Goal: Information Seeking & Learning: Learn about a topic

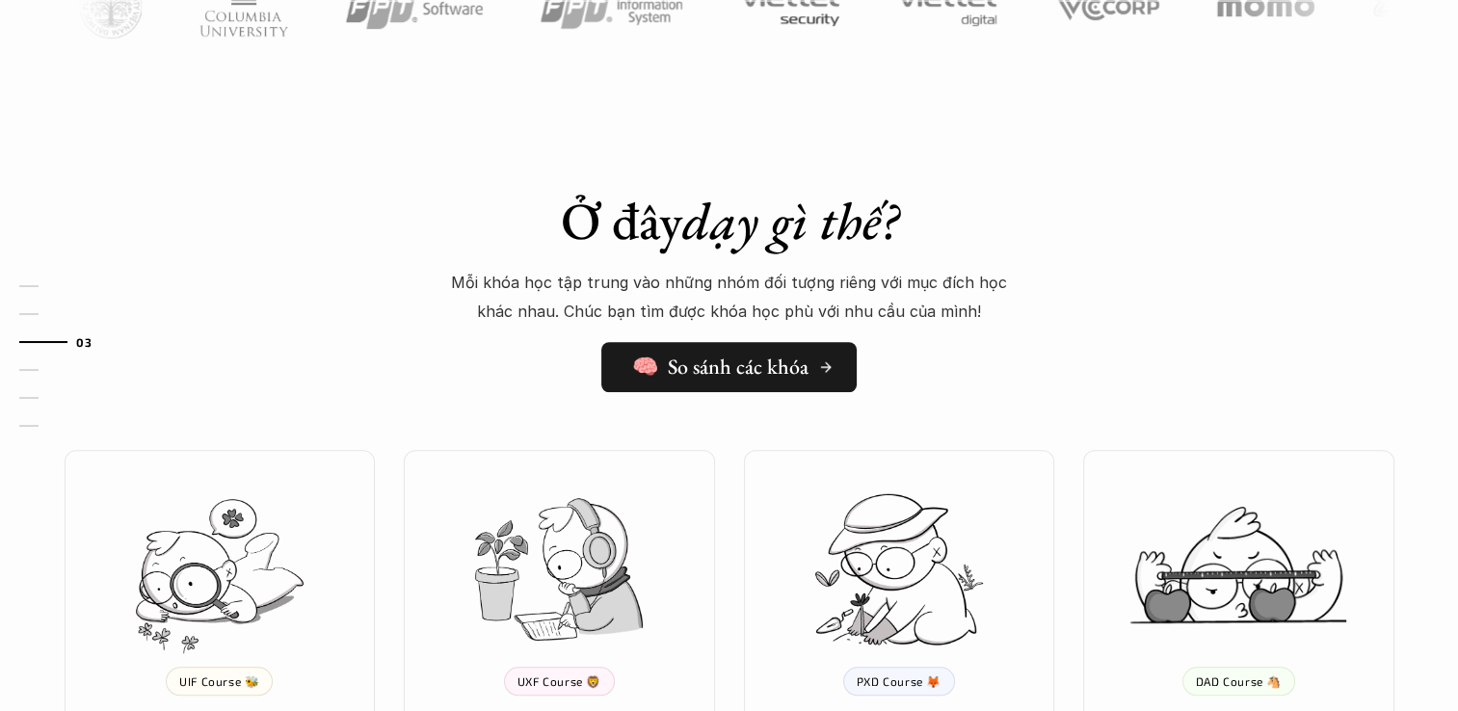
scroll to position [1735, 0]
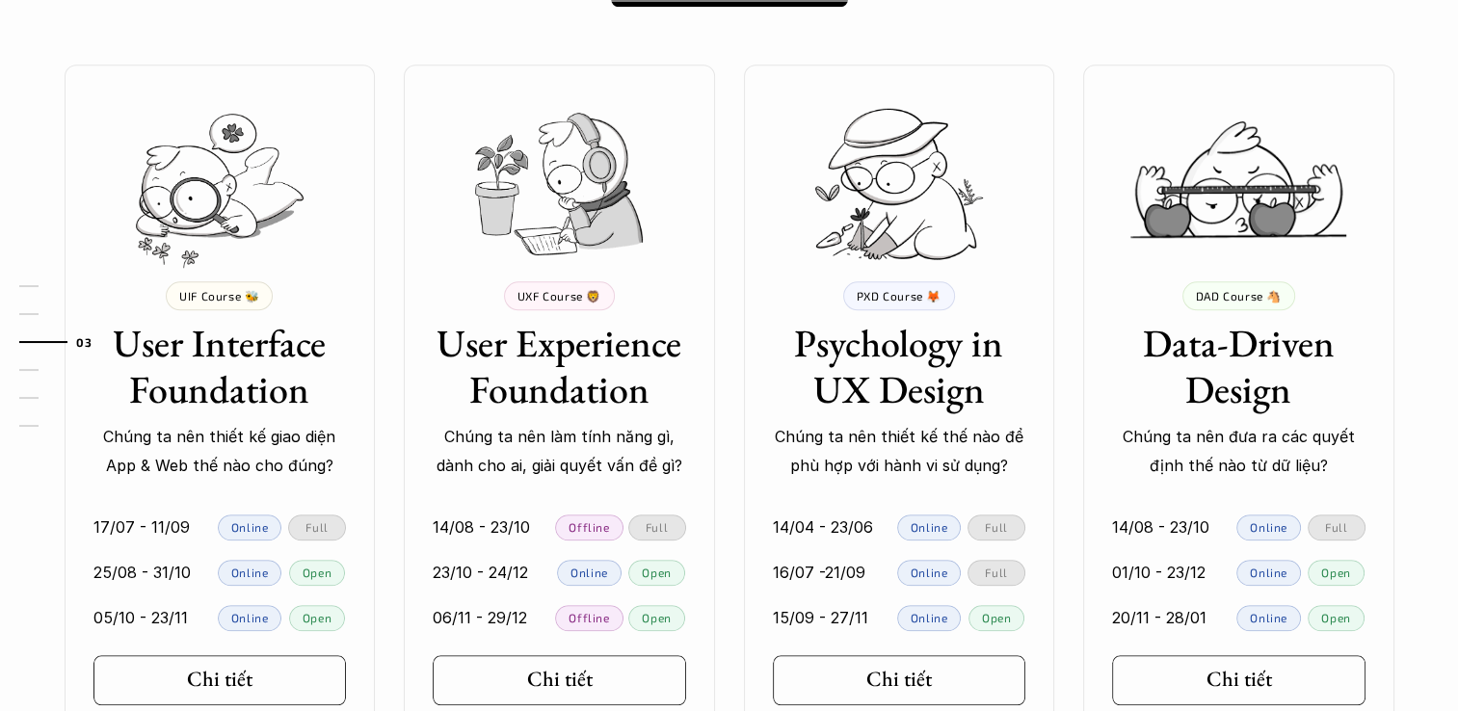
click at [252, 300] on p "UIF Course 🐝" at bounding box center [219, 295] width 80 height 13
click at [556, 293] on p "UXF Course 🦁" at bounding box center [560, 295] width 84 height 13
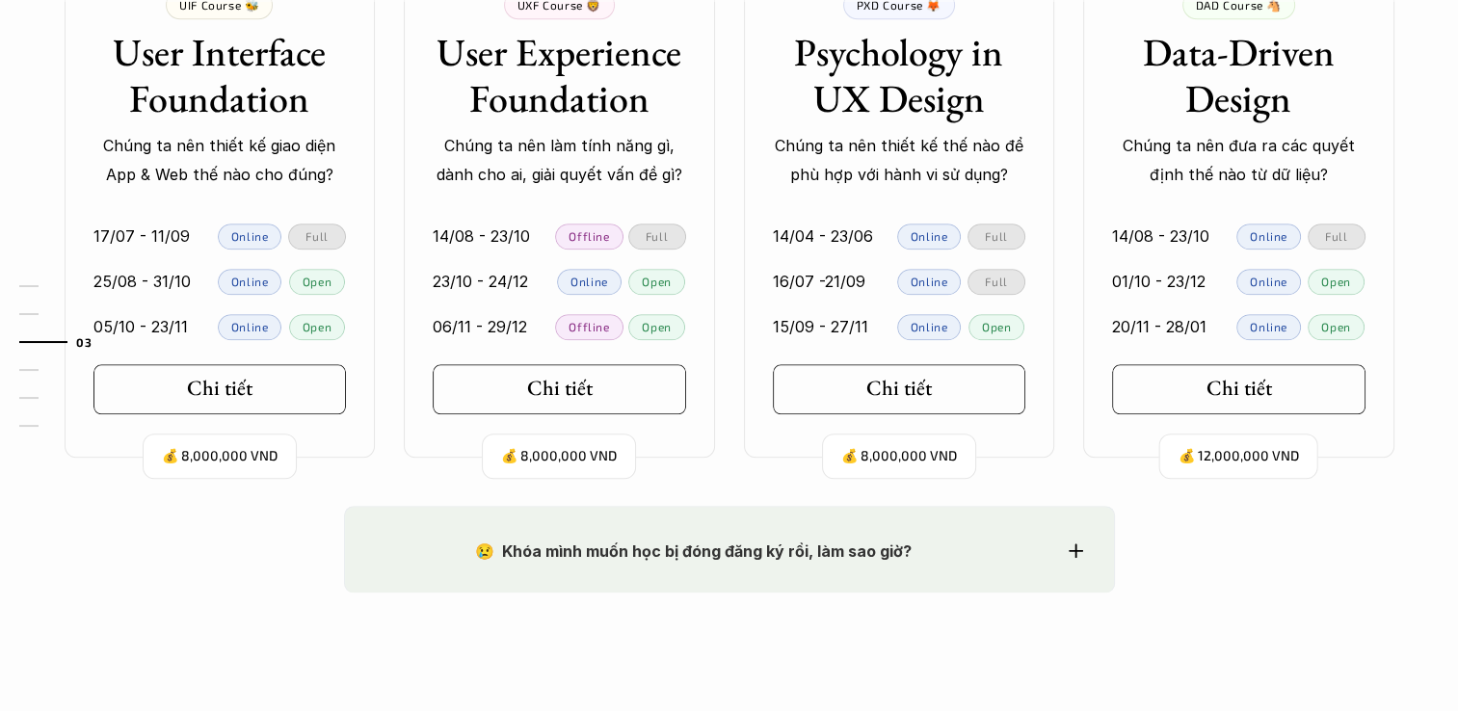
scroll to position [2217, 0]
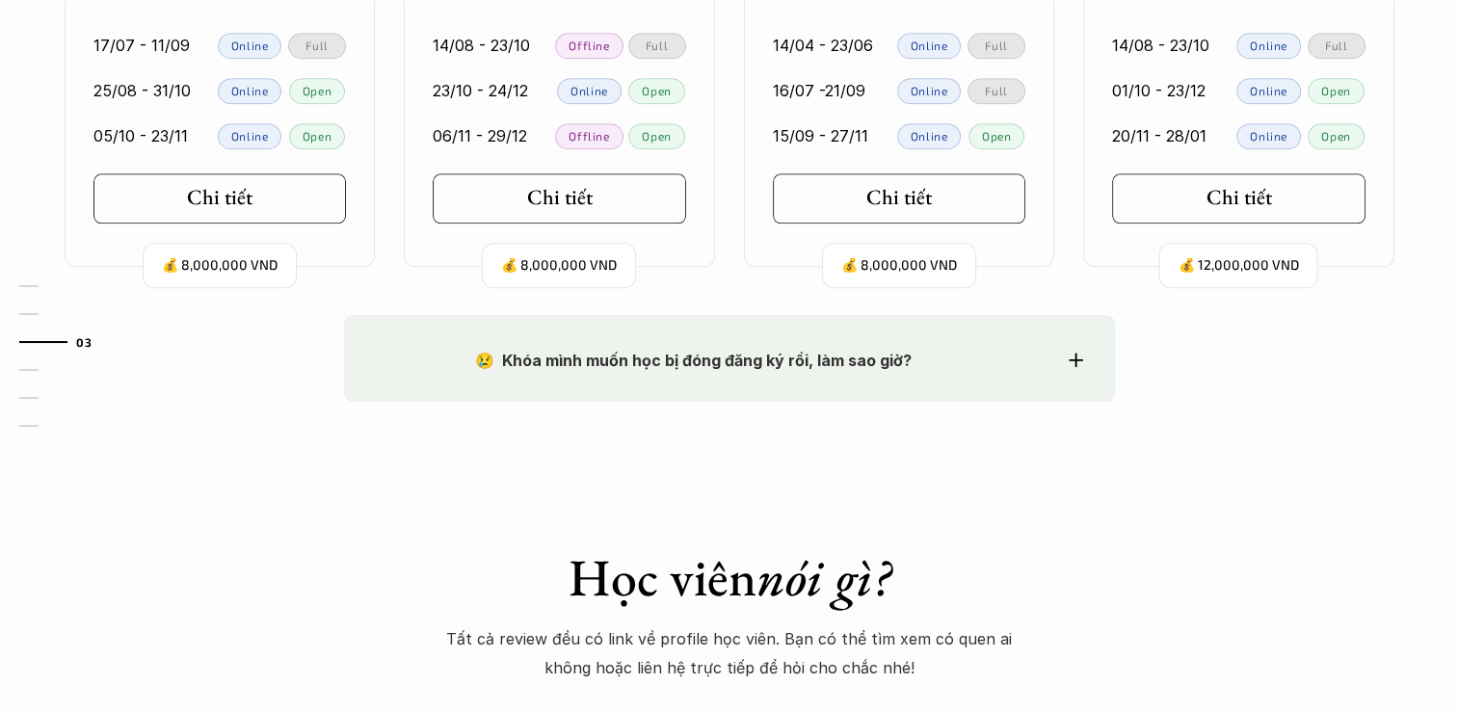
click at [889, 355] on strong "😢 Khóa mình muốn học bị đóng đăng ký rồi, làm sao giờ?" at bounding box center [693, 360] width 437 height 19
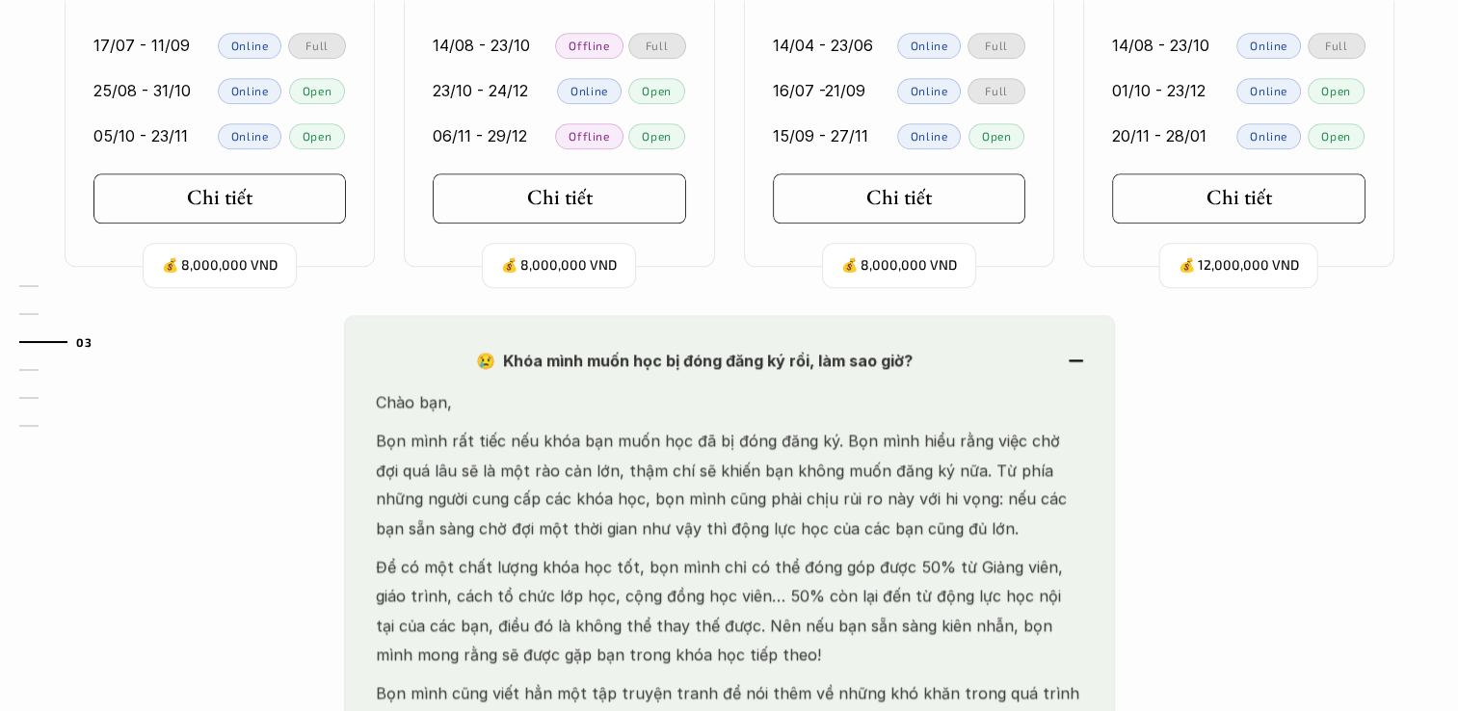
click at [889, 355] on strong "😢 Khóa mình muốn học bị đóng đăng ký rồi, làm sao giờ?" at bounding box center [693, 360] width 437 height 19
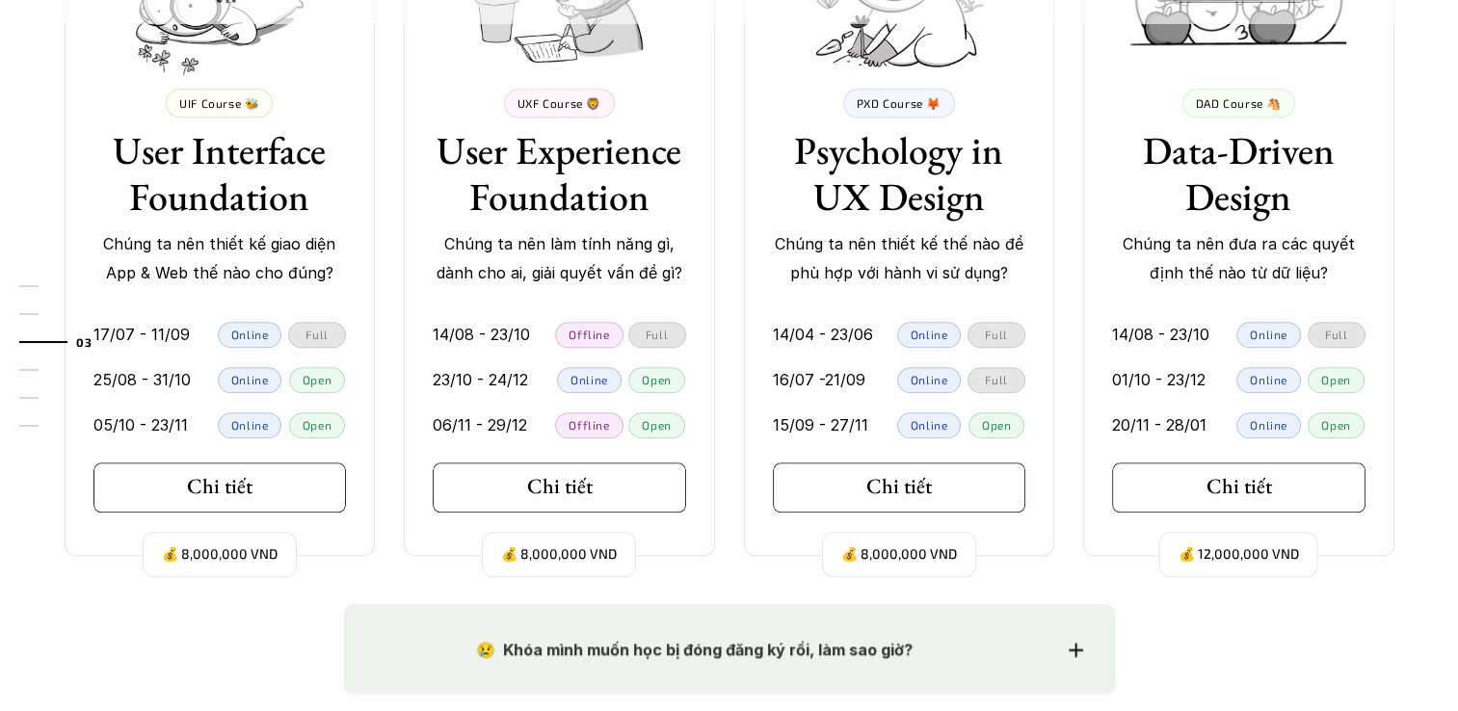
scroll to position [1928, 0]
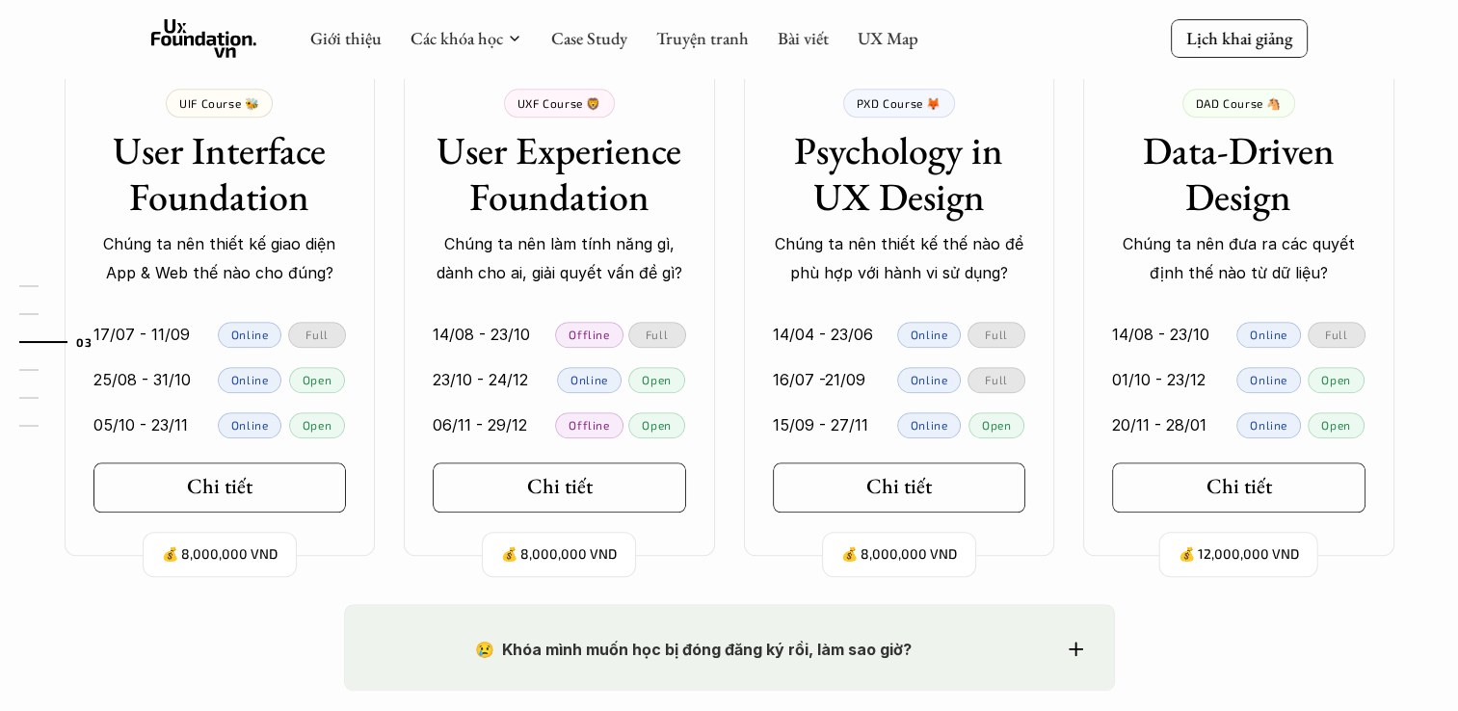
click at [247, 330] on p "Online" at bounding box center [250, 334] width 38 height 13
click at [327, 385] on p "Open" at bounding box center [317, 379] width 29 height 13
click at [325, 385] on p "Open" at bounding box center [317, 379] width 29 height 13
click at [349, 409] on link "05/10 - 23/11 Online Open" at bounding box center [220, 425] width 311 height 45
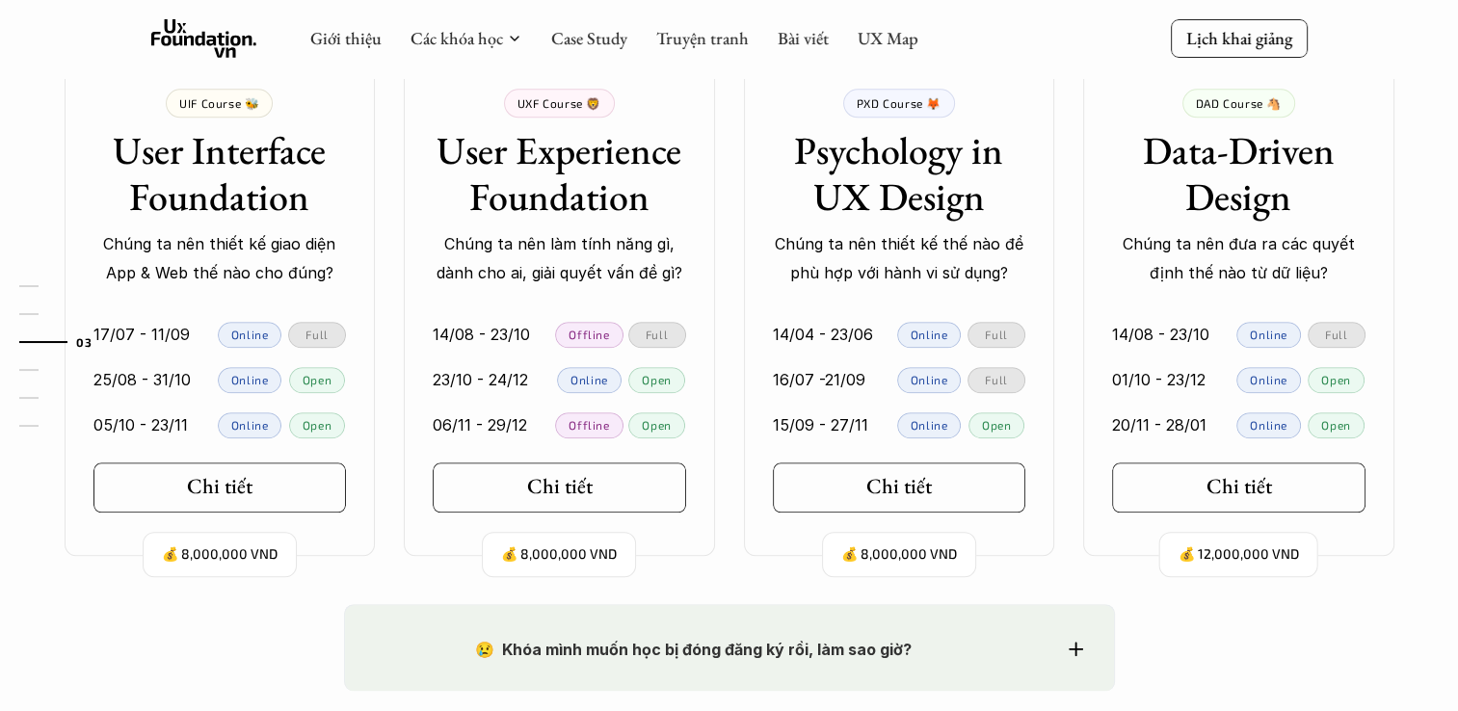
click at [133, 384] on div "01 02 03 04 05 06" at bounding box center [96, 355] width 193 height 711
click at [443, 386] on p "23/10 - 24/12" at bounding box center [480, 379] width 95 height 29
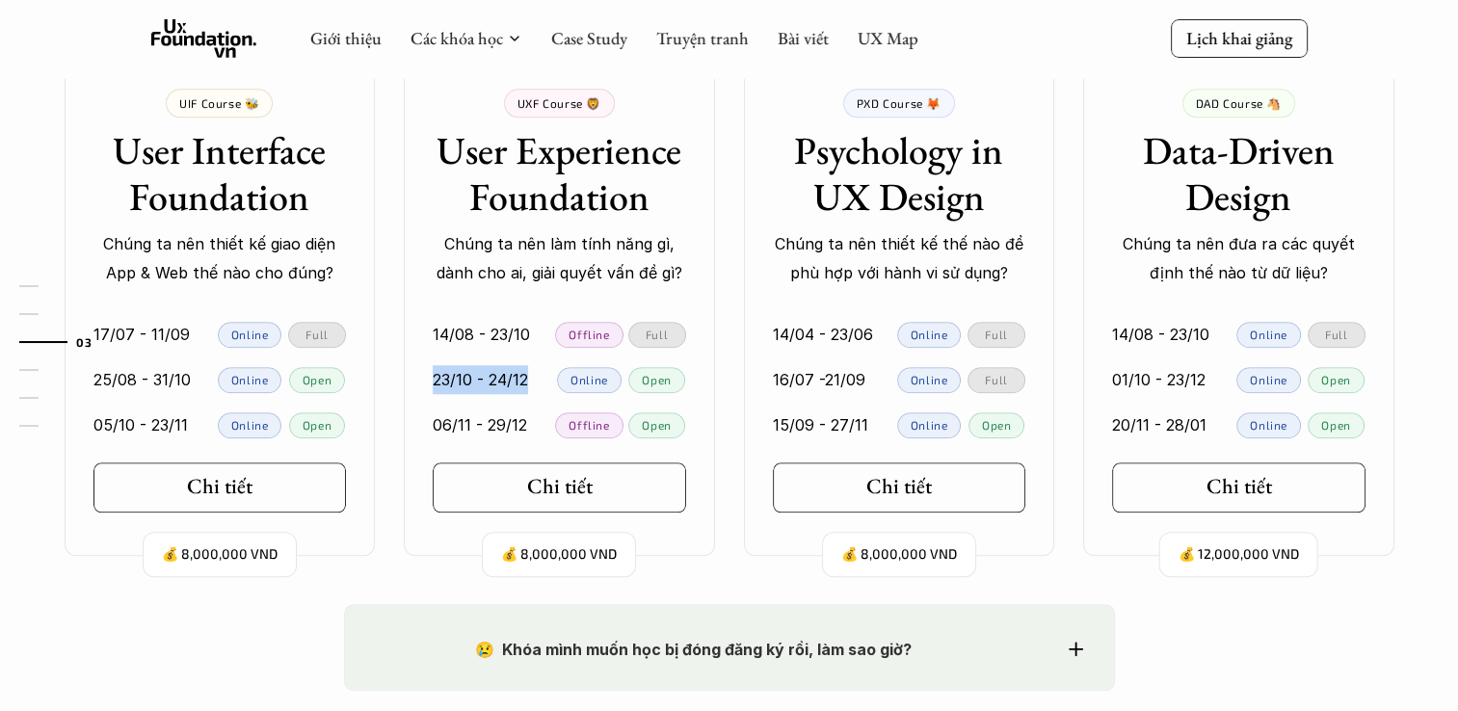
click at [443, 386] on p "23/10 - 24/12" at bounding box center [480, 379] width 95 height 29
click at [153, 384] on div "01 02 03 04 05 06" at bounding box center [96, 355] width 193 height 711
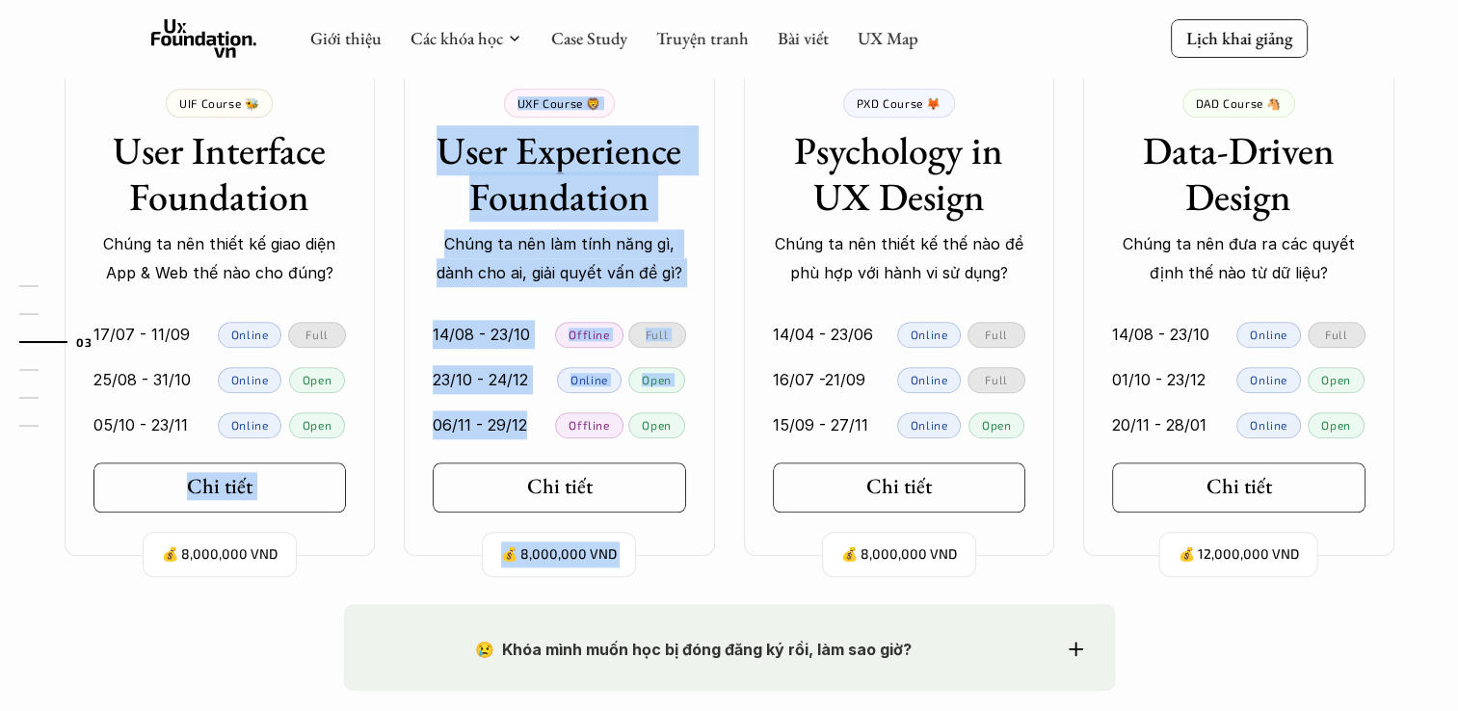
drag, startPoint x: 517, startPoint y: 426, endPoint x: 384, endPoint y: 413, distance: 133.7
click at [384, 413] on div "💰 8,000,000 VND UIF Course 🐝 User Interface Foundation Chúng ta nên thiết kế gi…" at bounding box center [730, 214] width 1388 height 684
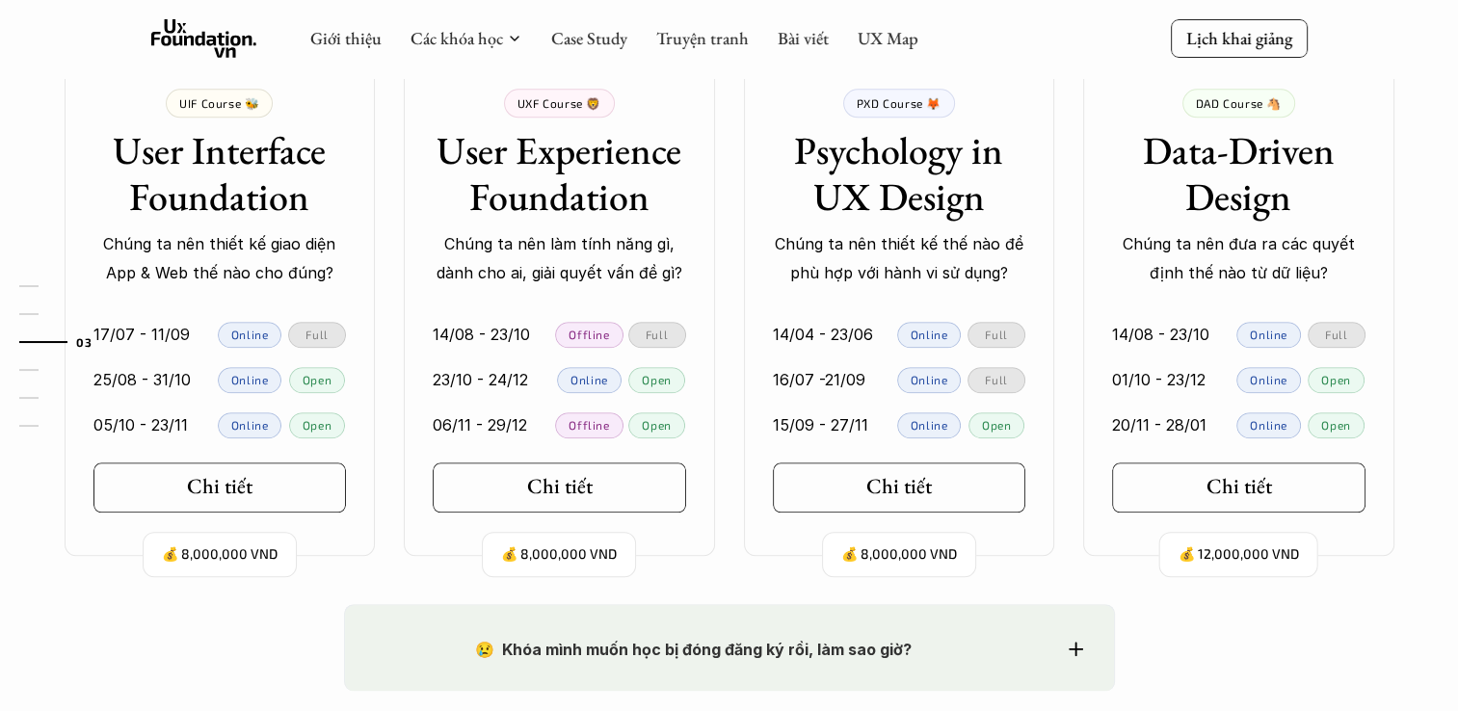
click at [202, 444] on link "05/10 - 23/11 Online Open" at bounding box center [220, 425] width 311 height 45
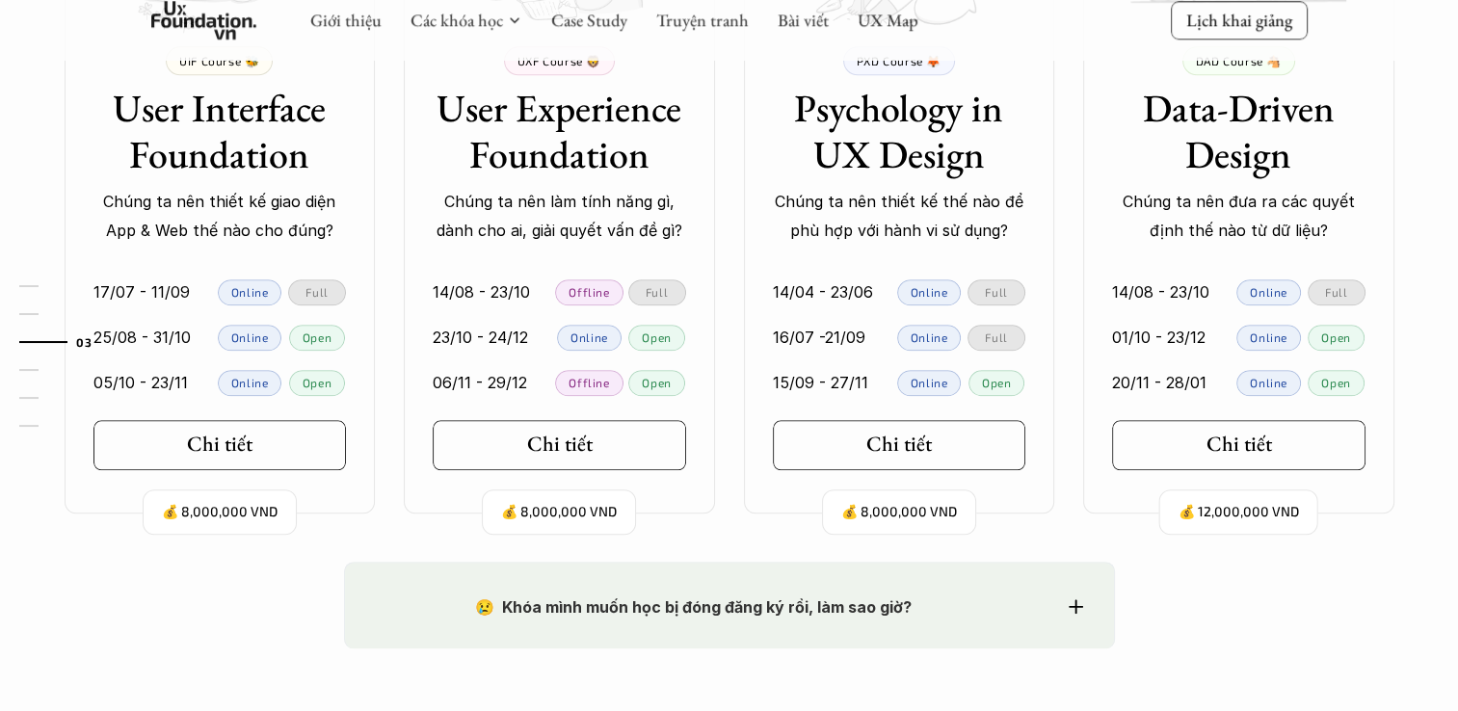
scroll to position [2217, 0]
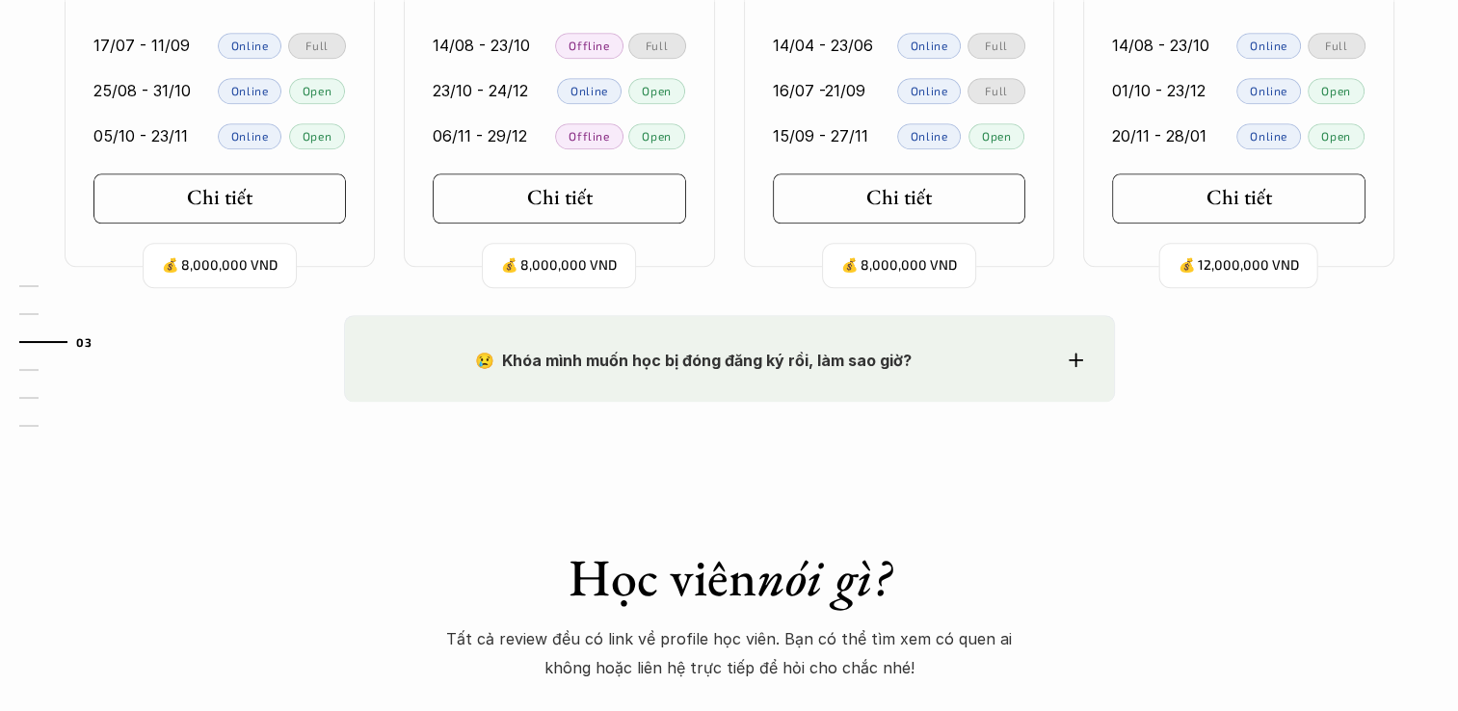
click at [702, 360] on strong "😢 Khóa mình muốn học bị đóng đăng ký rồi, làm sao giờ?" at bounding box center [693, 360] width 437 height 19
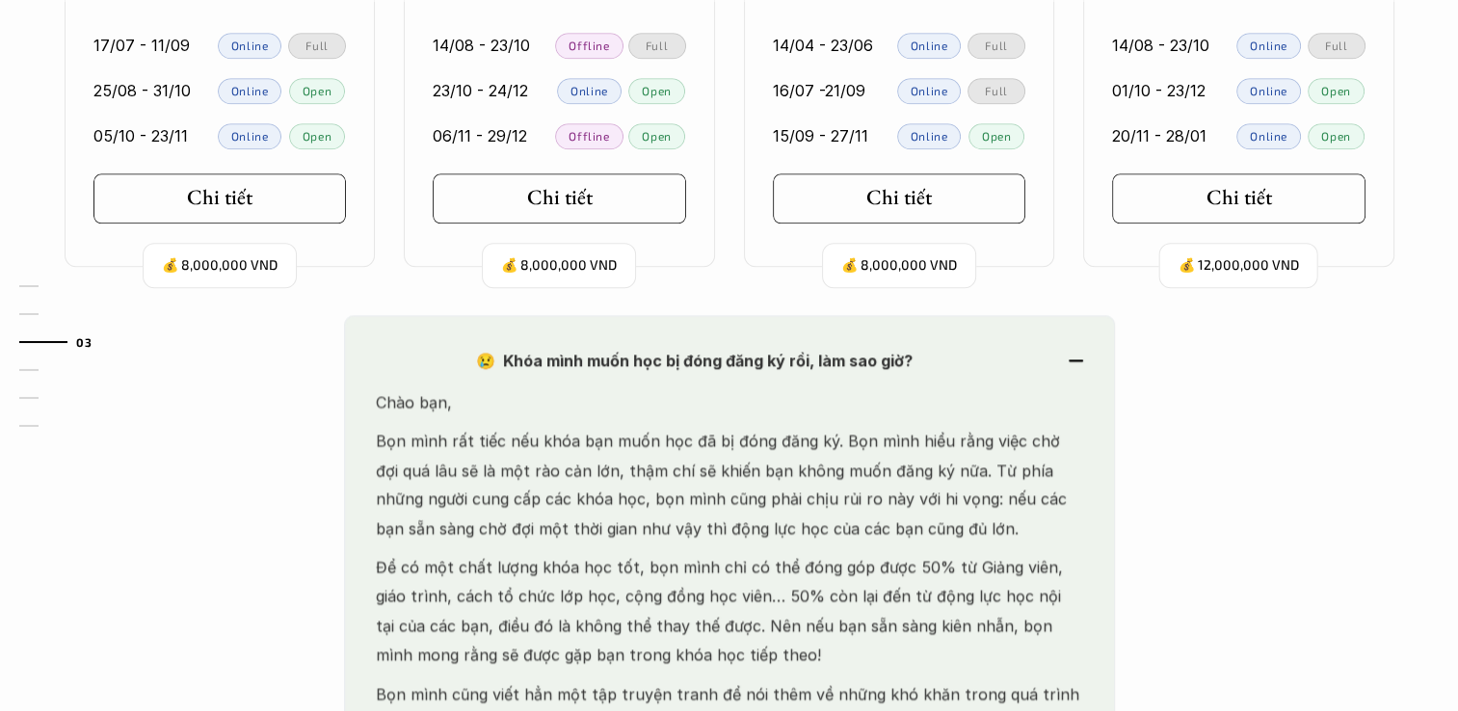
click at [702, 360] on strong "😢 Khóa mình muốn học bị đóng đăng ký rồi, làm sao giờ?" at bounding box center [693, 360] width 437 height 19
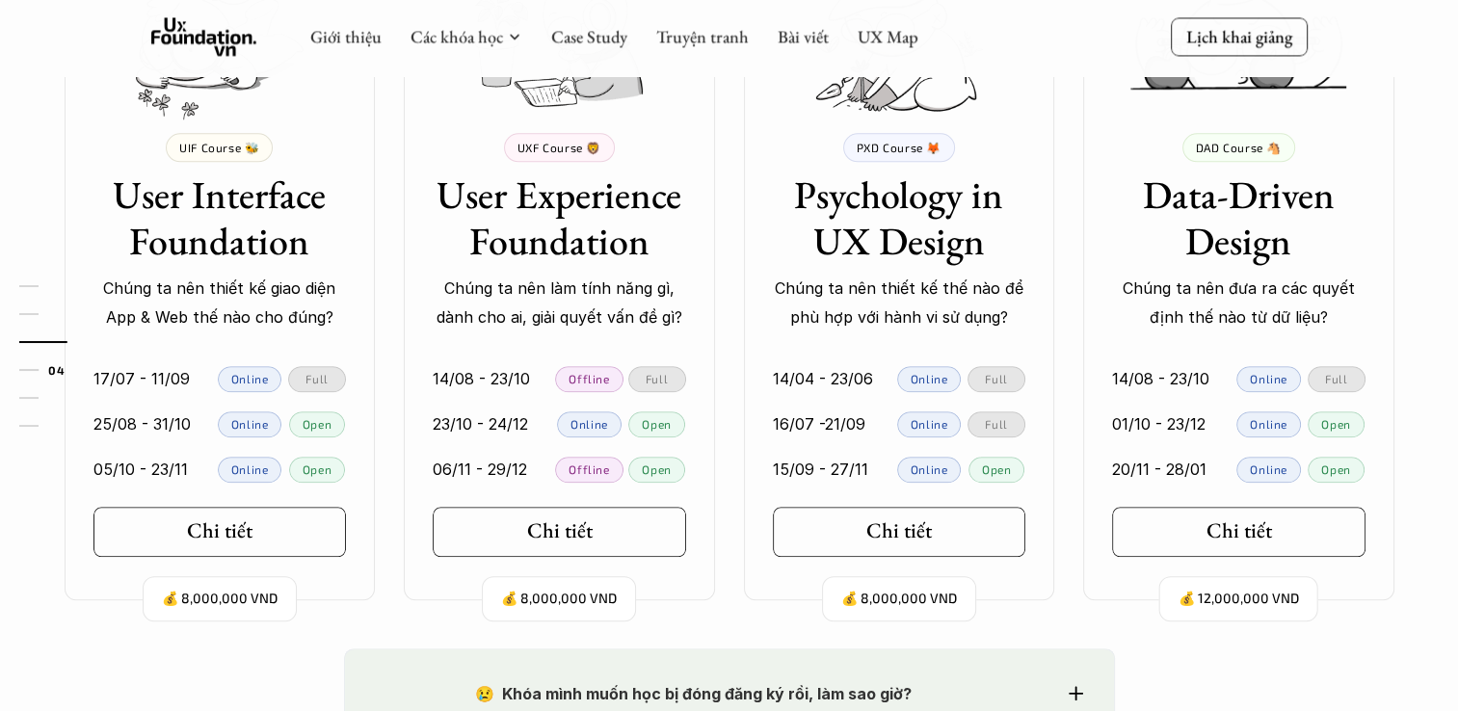
scroll to position [1982, 0]
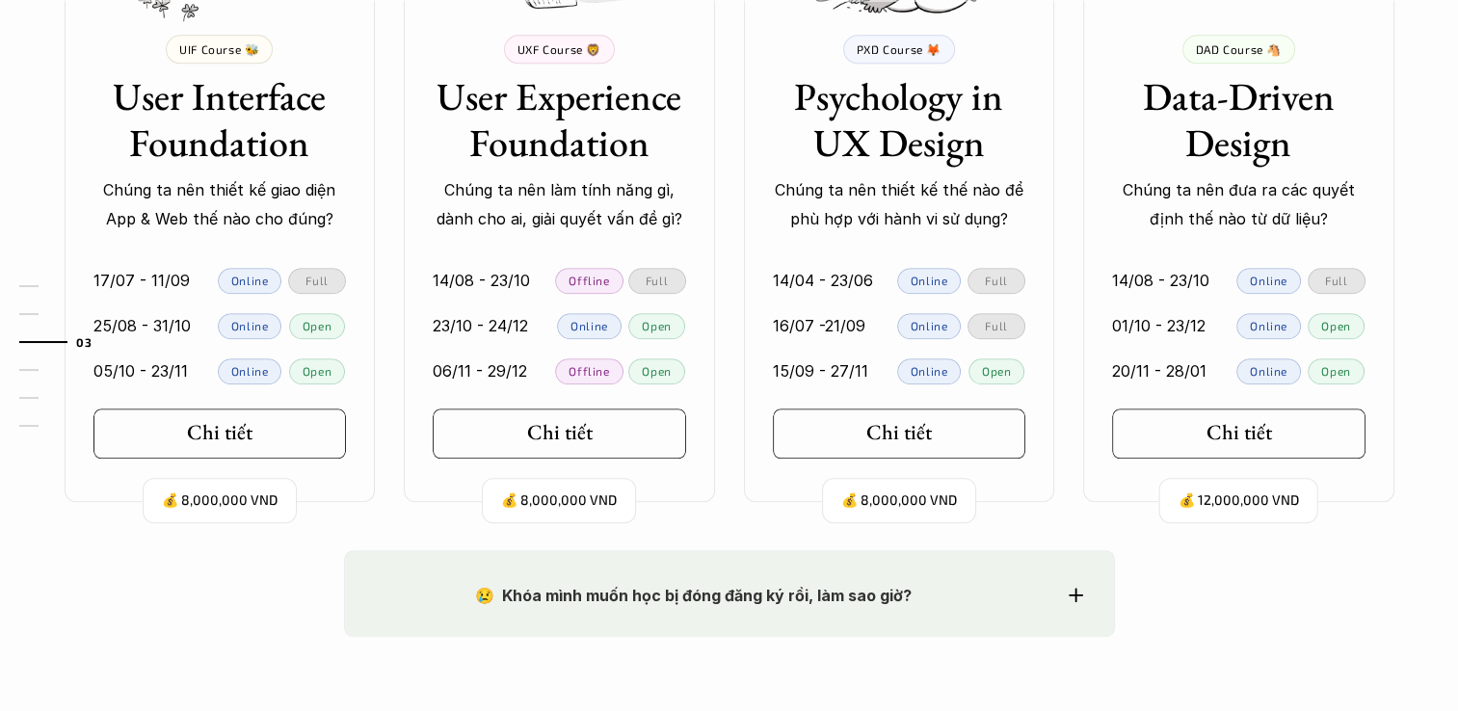
click at [259, 495] on p "💰 8,000,000 VND" at bounding box center [220, 501] width 116 height 26
click at [601, 495] on p "💰 8,000,000 VND" at bounding box center [559, 501] width 116 height 26
drag, startPoint x: 601, startPoint y: 495, endPoint x: 505, endPoint y: 530, distance: 102.4
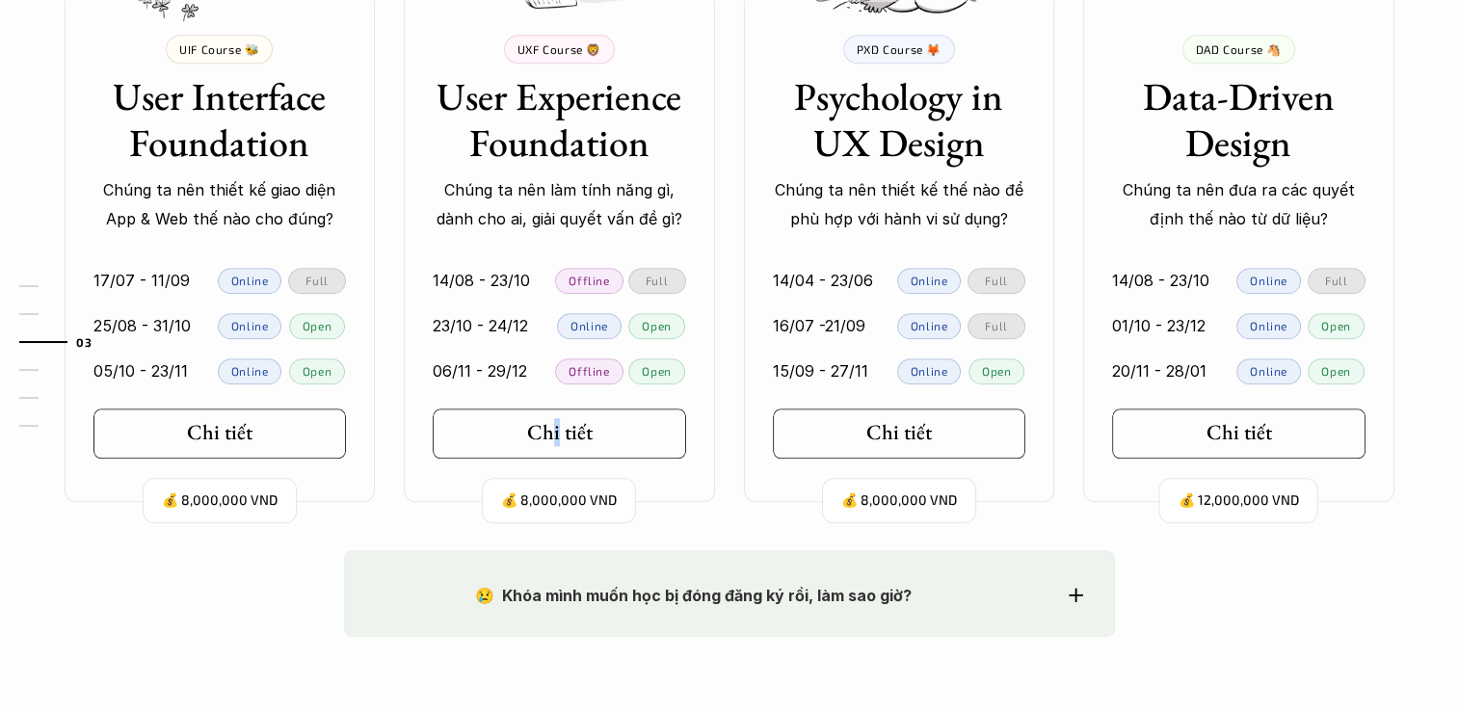
click at [555, 529] on div "Ở đây dạy gì thế? 🧠 So sánh các khóa Mỗi khóa học tập trung vào những nhóm đối …" at bounding box center [730, 29] width 1388 height 1040
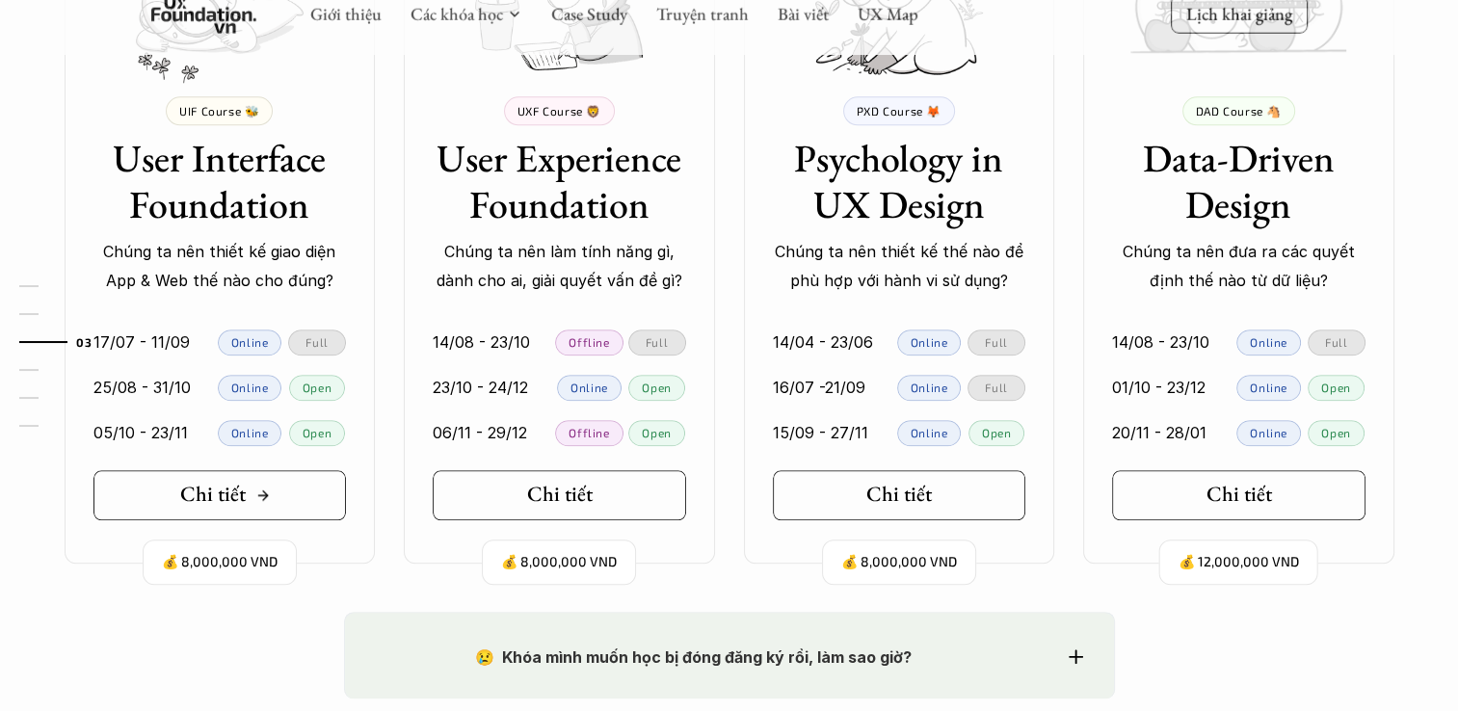
scroll to position [1885, 0]
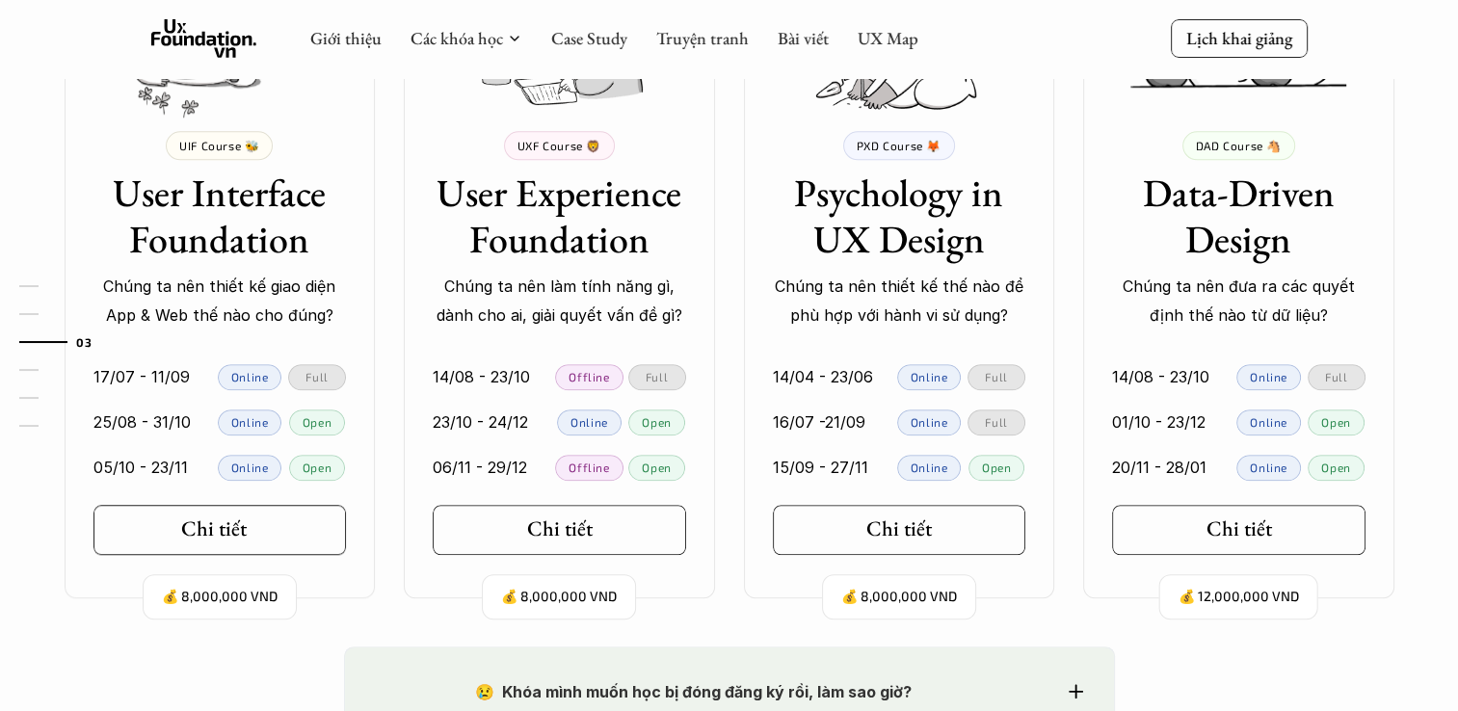
click at [221, 519] on h5 "Chi tiết" at bounding box center [213, 529] width 66 height 25
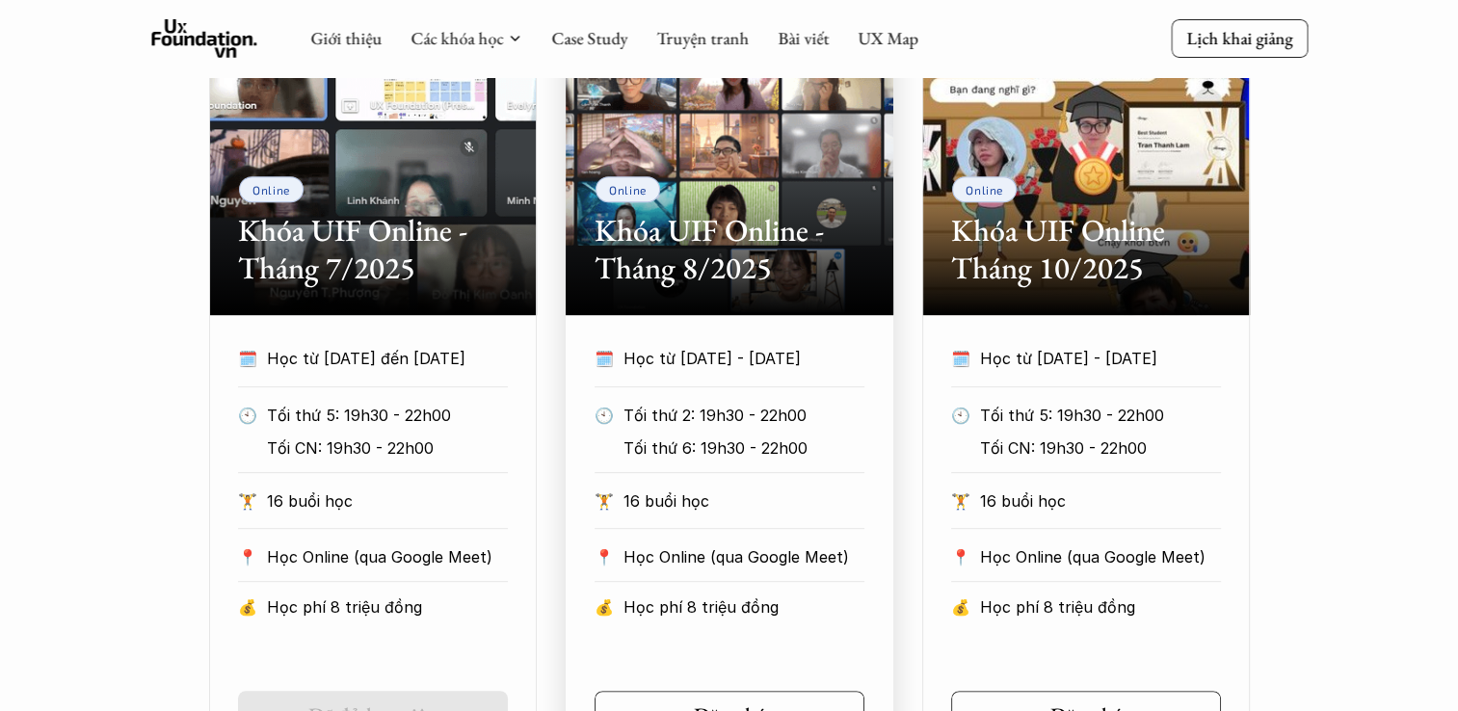
scroll to position [964, 0]
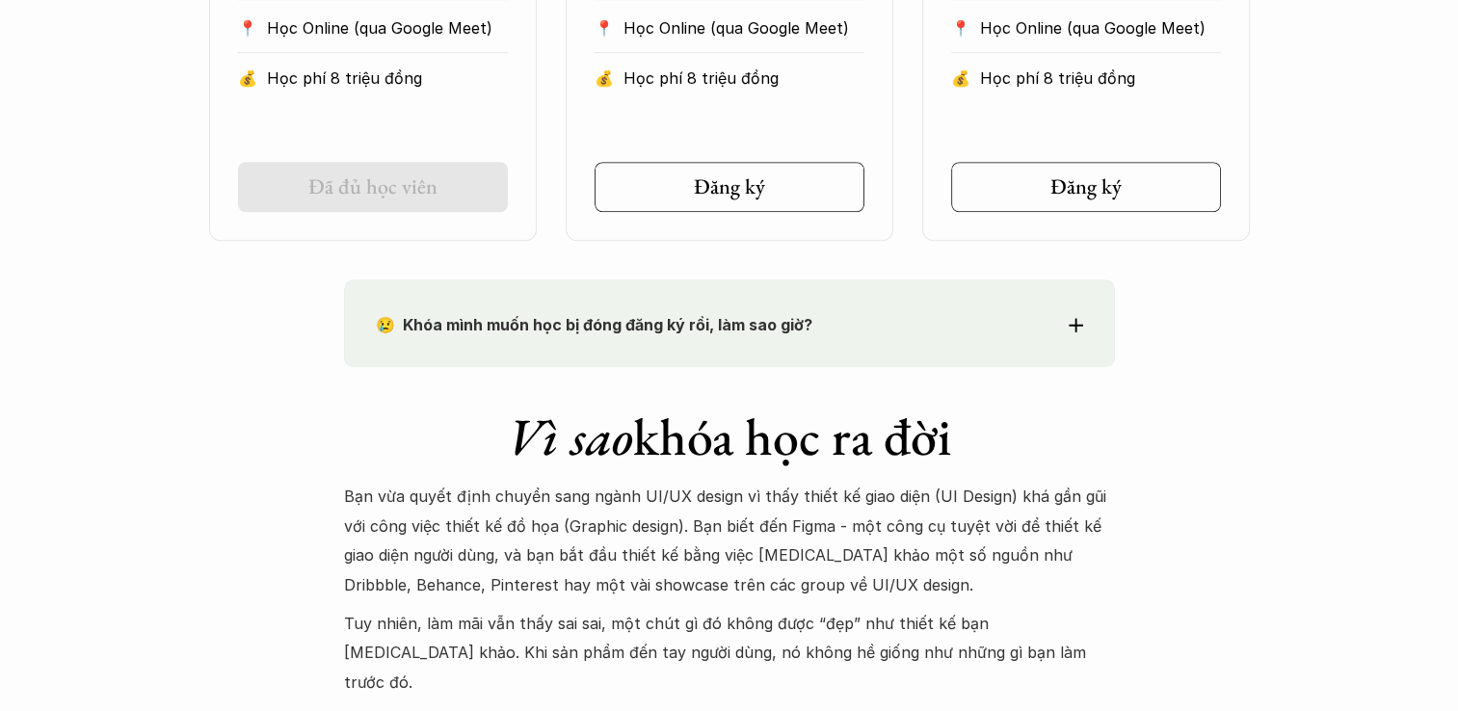
scroll to position [1735, 0]
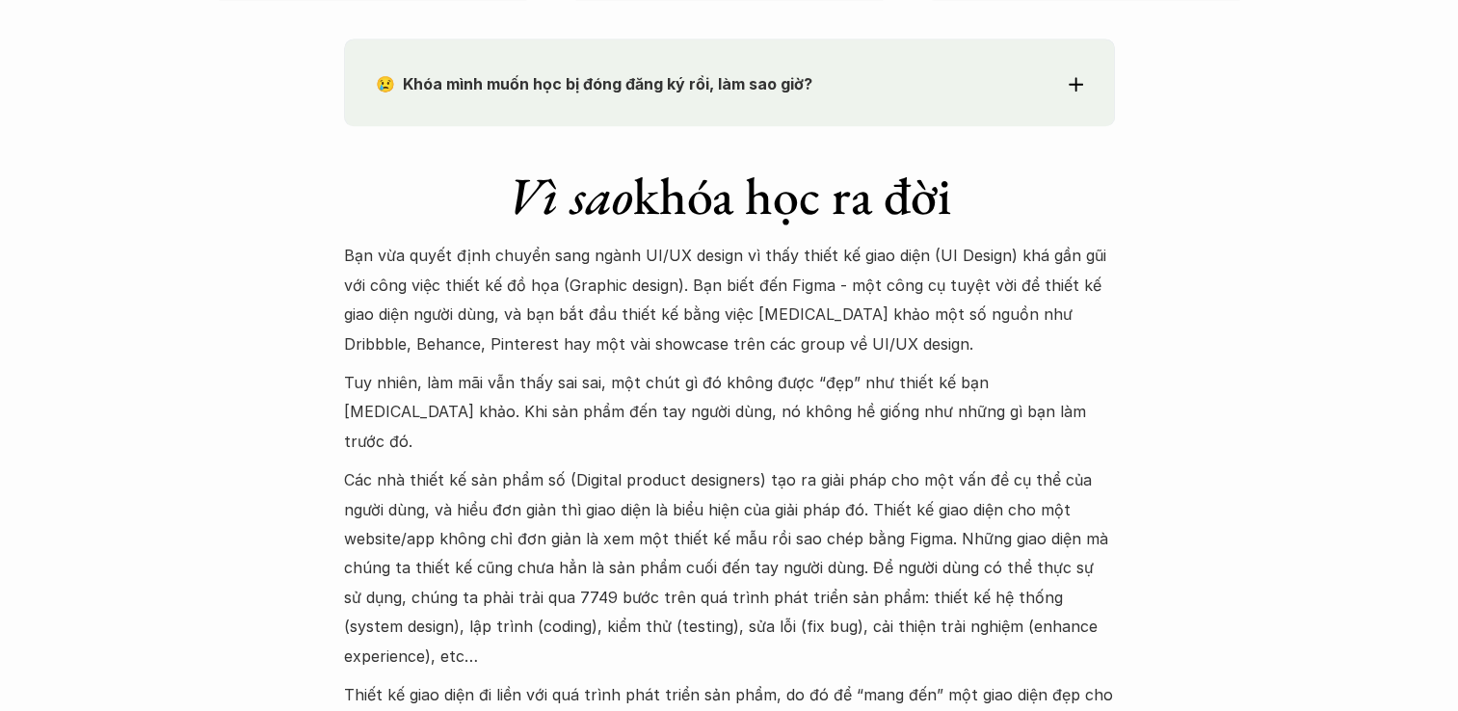
click at [684, 95] on p "😢 Khóa mình muốn học bị đóng đăng ký rồi, làm sao giờ?" at bounding box center [694, 83] width 637 height 29
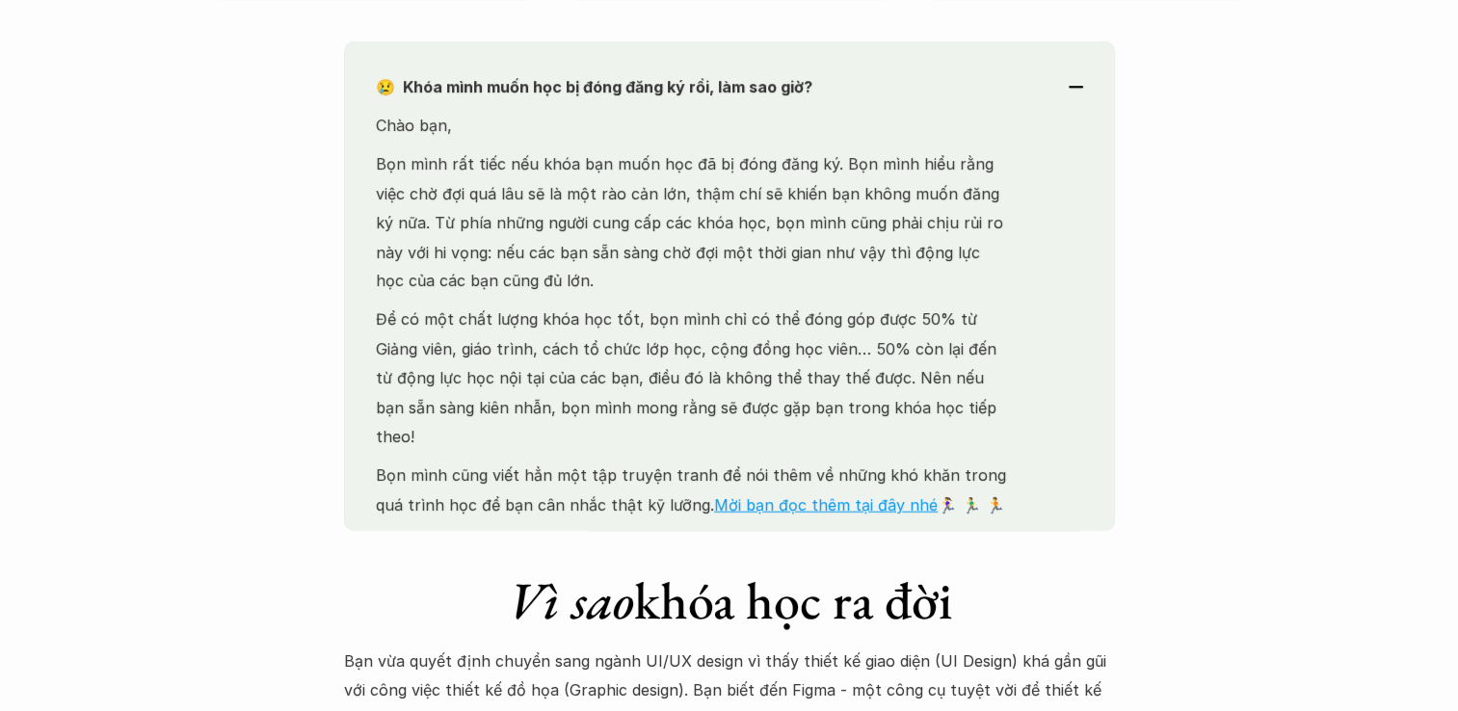
click at [684, 95] on div "😢 Khóa mình muốn học bị đóng đăng ký rồi, làm sao giờ? Chào bạn, Bọn mình rất t…" at bounding box center [729, 285] width 771 height 489
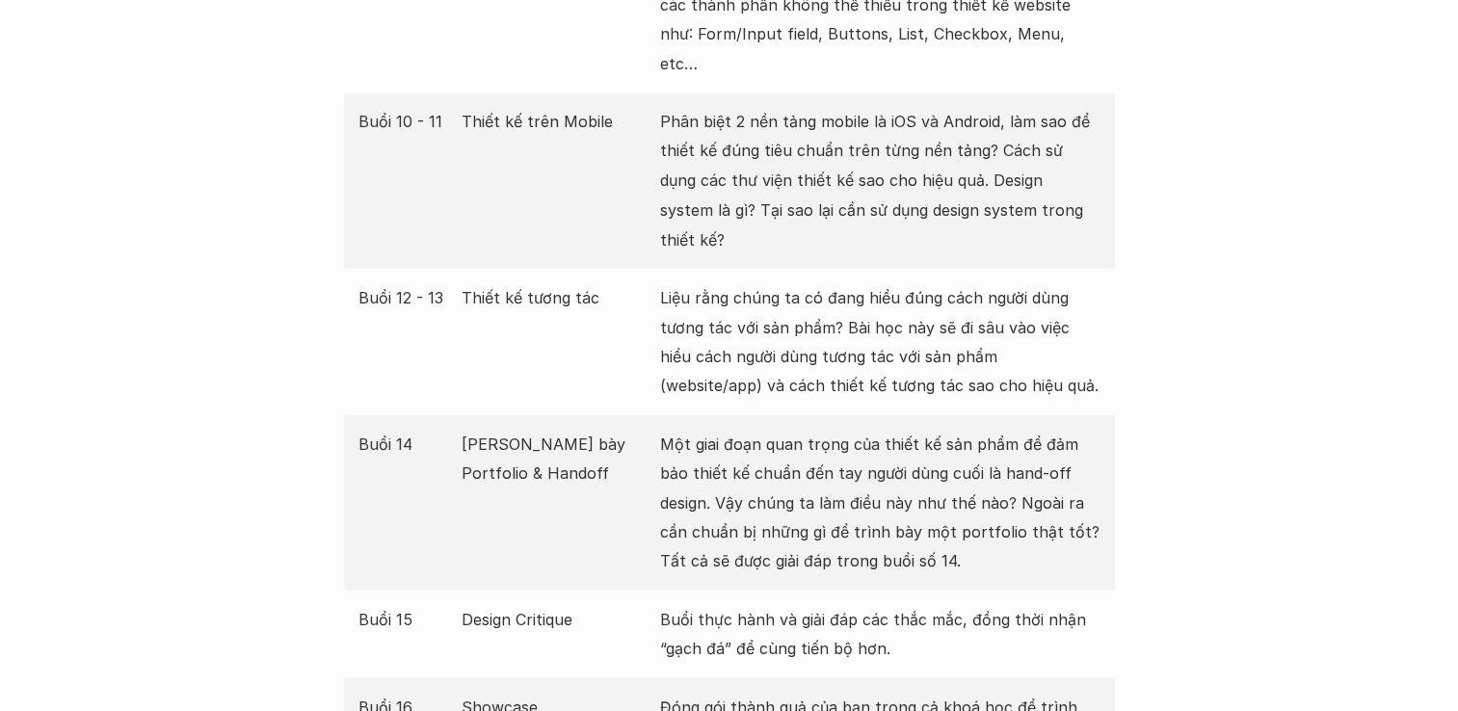
scroll to position [3470, 0]
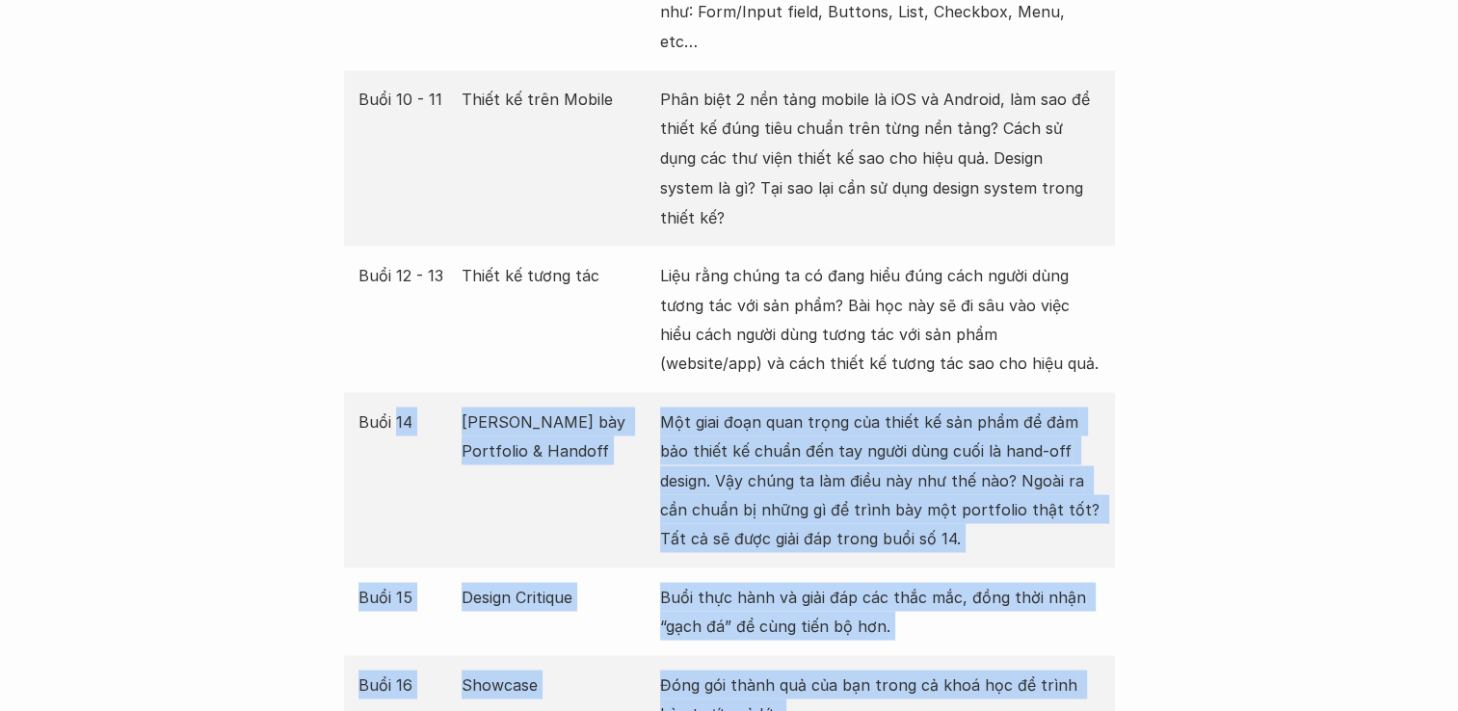
drag, startPoint x: 778, startPoint y: 625, endPoint x: 393, endPoint y: 307, distance: 499.1
drag, startPoint x: 393, startPoint y: 307, endPoint x: 514, endPoint y: 505, distance: 232.3
click at [511, 582] on p "Design Critique" at bounding box center [556, 596] width 189 height 29
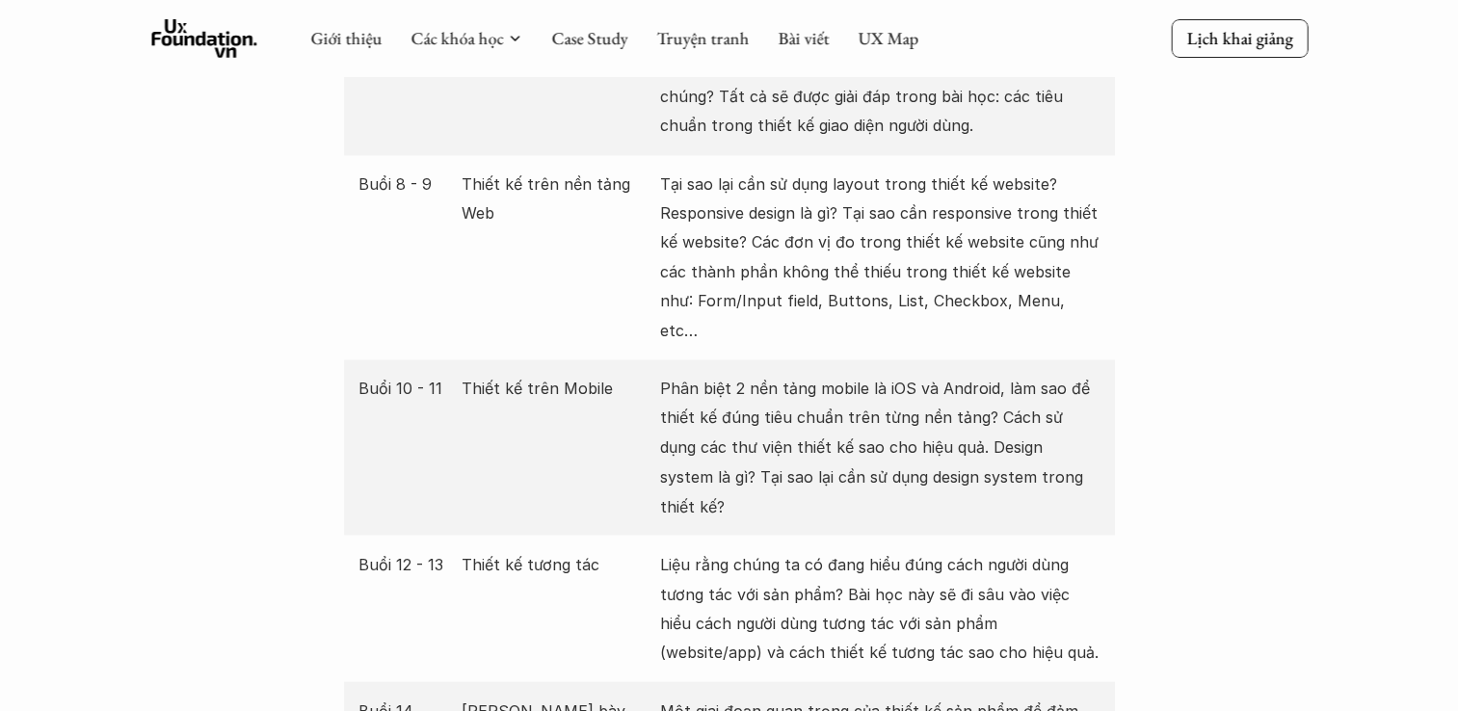
click at [593, 549] on p "Thiết kế tương tác" at bounding box center [556, 563] width 189 height 29
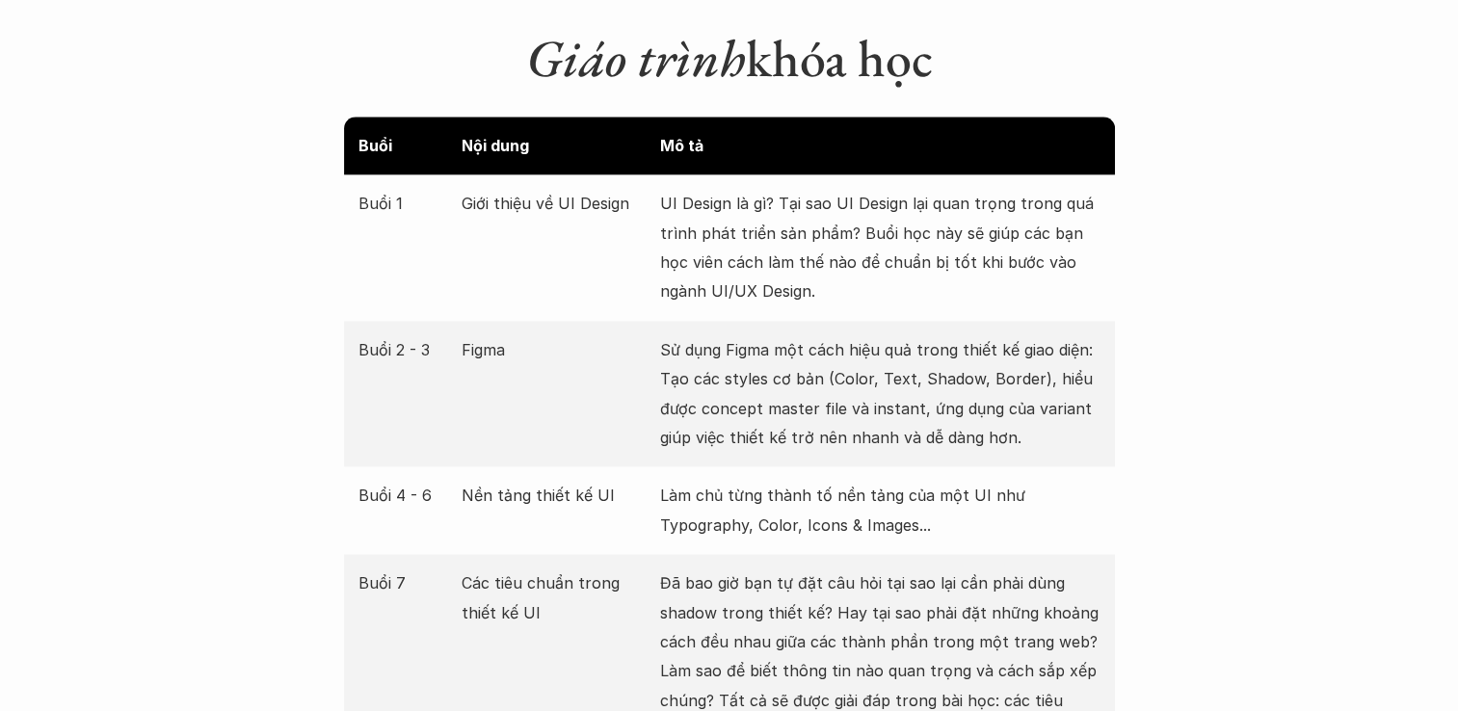
scroll to position [2795, 0]
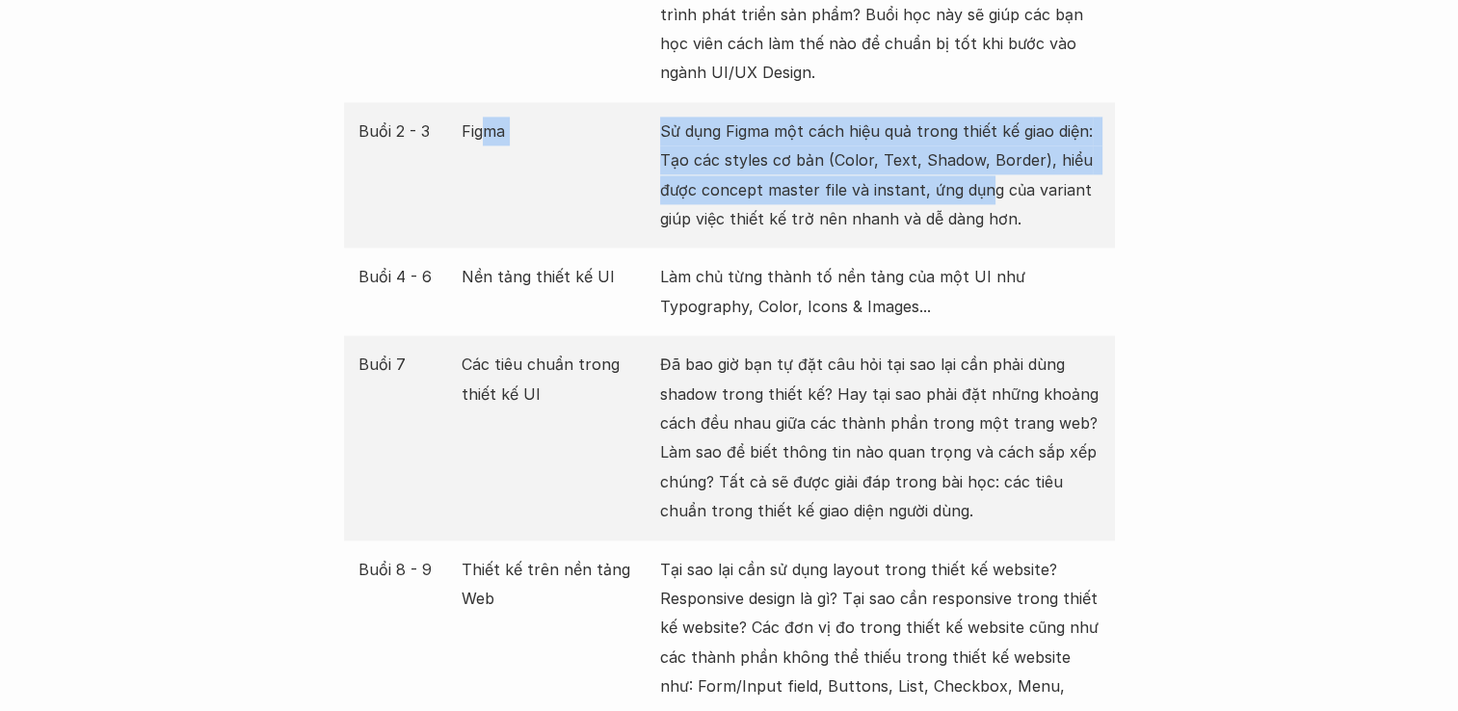
drag, startPoint x: 482, startPoint y: 118, endPoint x: 987, endPoint y: 172, distance: 507.9
click at [987, 172] on div "Buổi 2 - 3 Figma Sử dụng Figma một cách hiệu quả trong thiết kế giao diện: Tạo …" at bounding box center [729, 175] width 771 height 147
click at [988, 172] on p "Sử dụng Figma một cách hiệu quả trong thiết kế giao diện: Tạo các styles cơ bản…" at bounding box center [880, 176] width 440 height 118
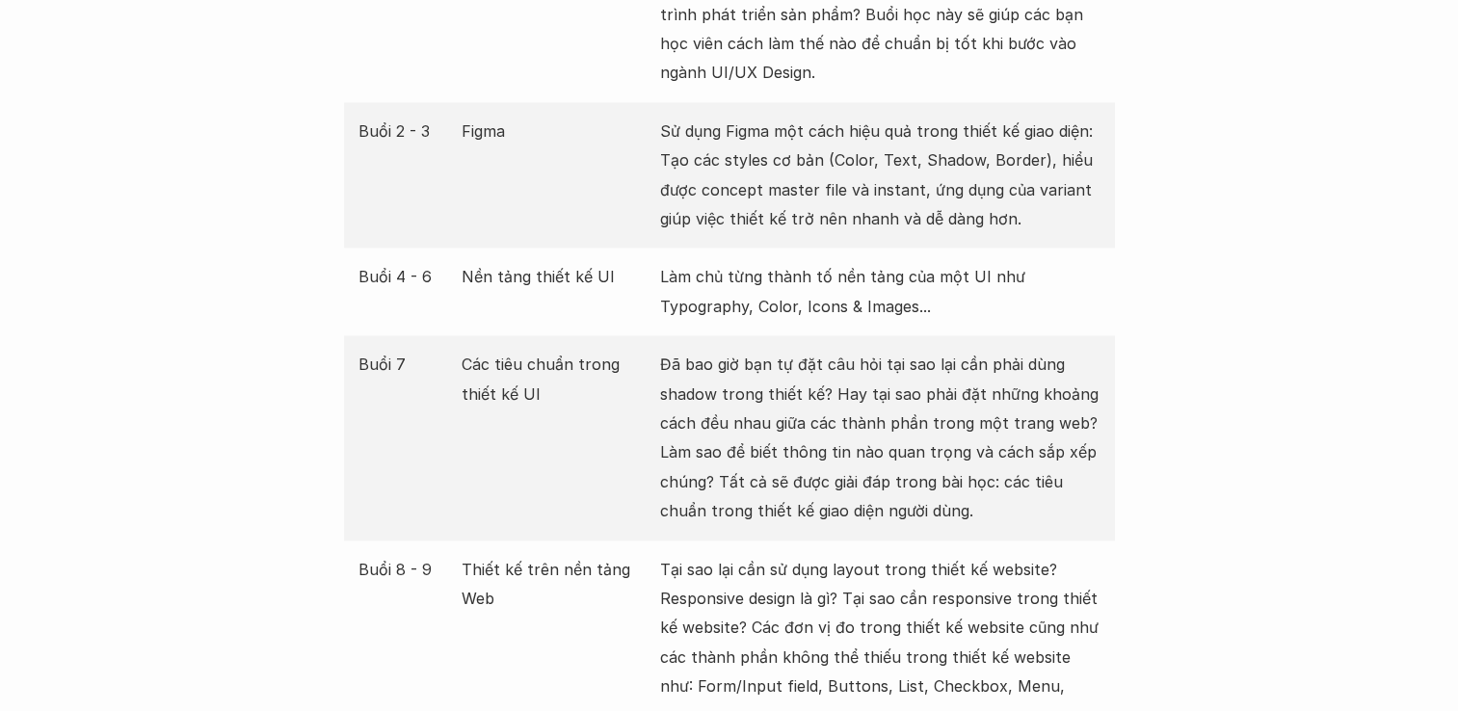
click at [1026, 194] on p "Sử dụng Figma một cách hiệu quả trong thiết kế giao diện: Tạo các styles cơ bản…" at bounding box center [880, 176] width 440 height 118
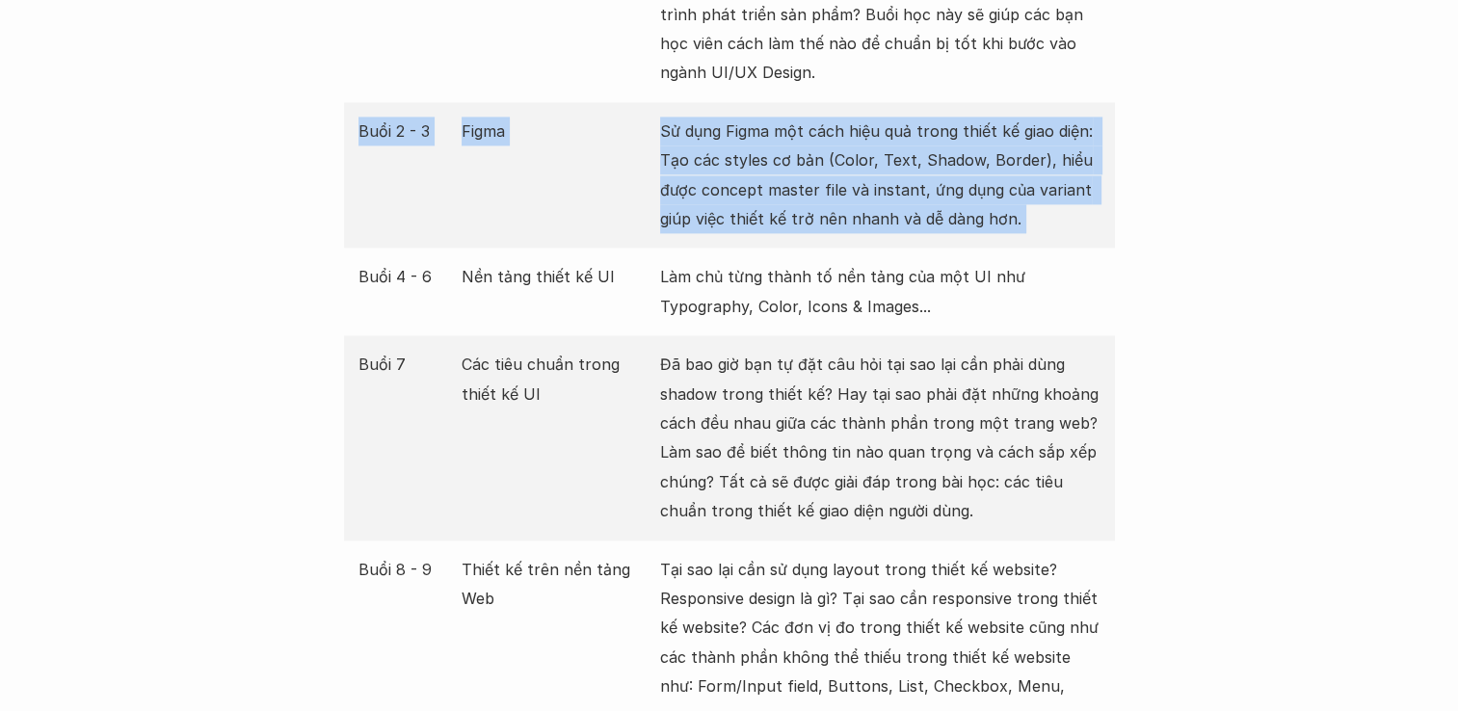
drag, startPoint x: 1026, startPoint y: 194, endPoint x: 312, endPoint y: 114, distance: 717.7
drag, startPoint x: 312, startPoint y: 114, endPoint x: 266, endPoint y: 262, distance: 155.5
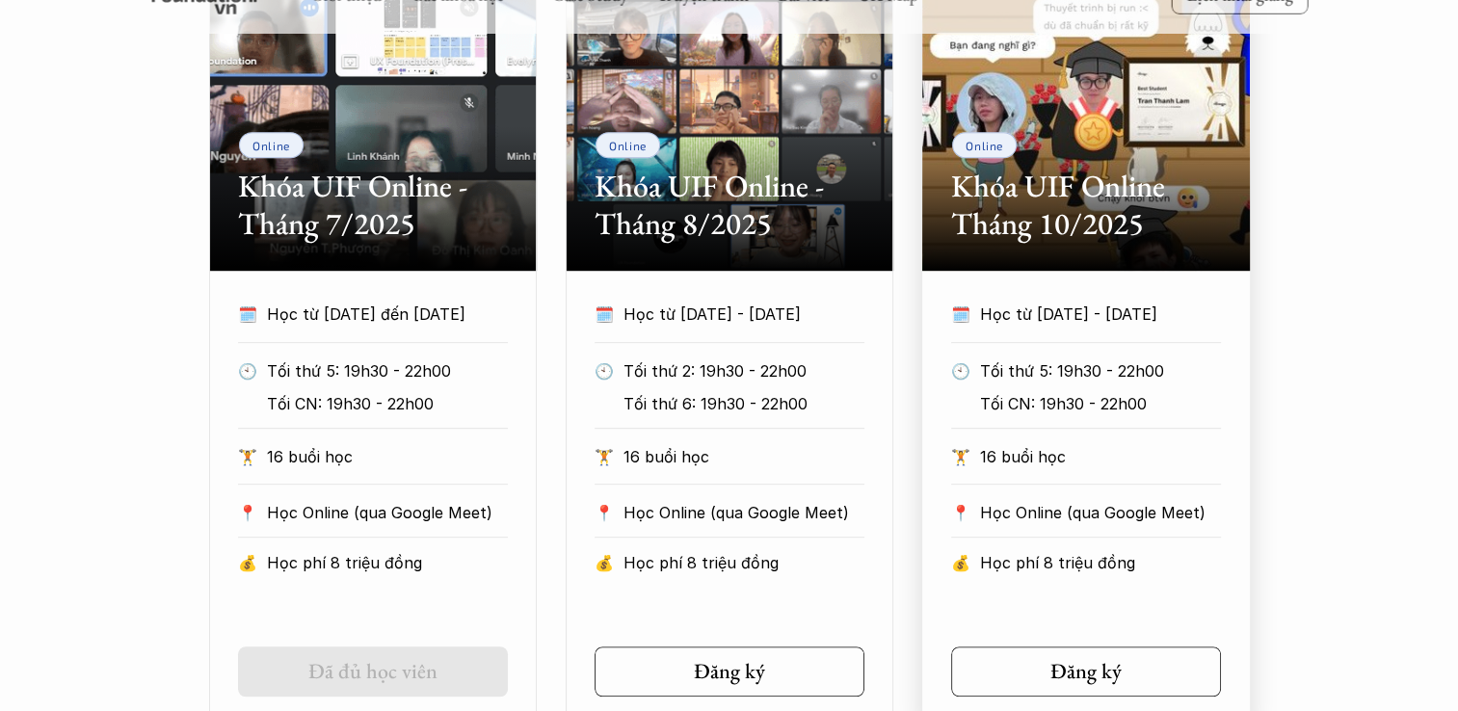
scroll to position [867, 0]
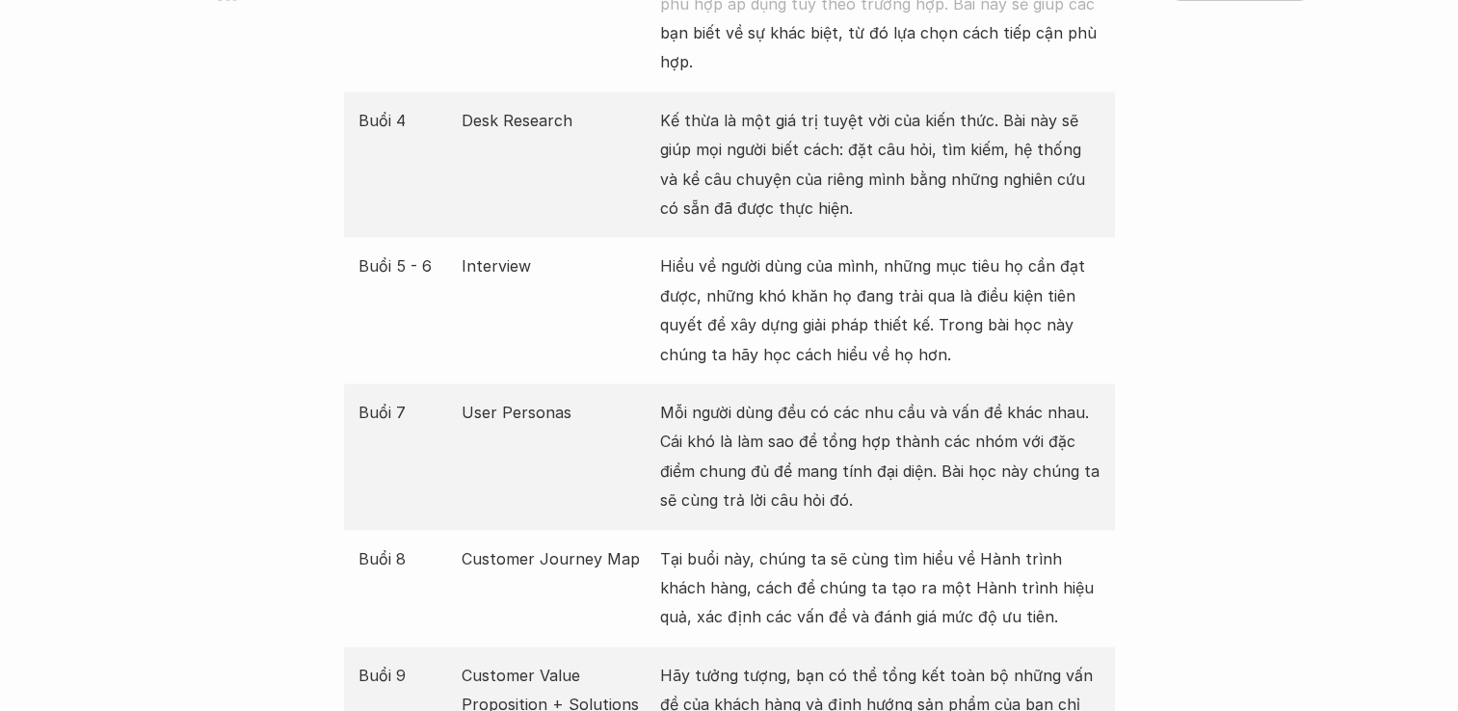
scroll to position [2795, 0]
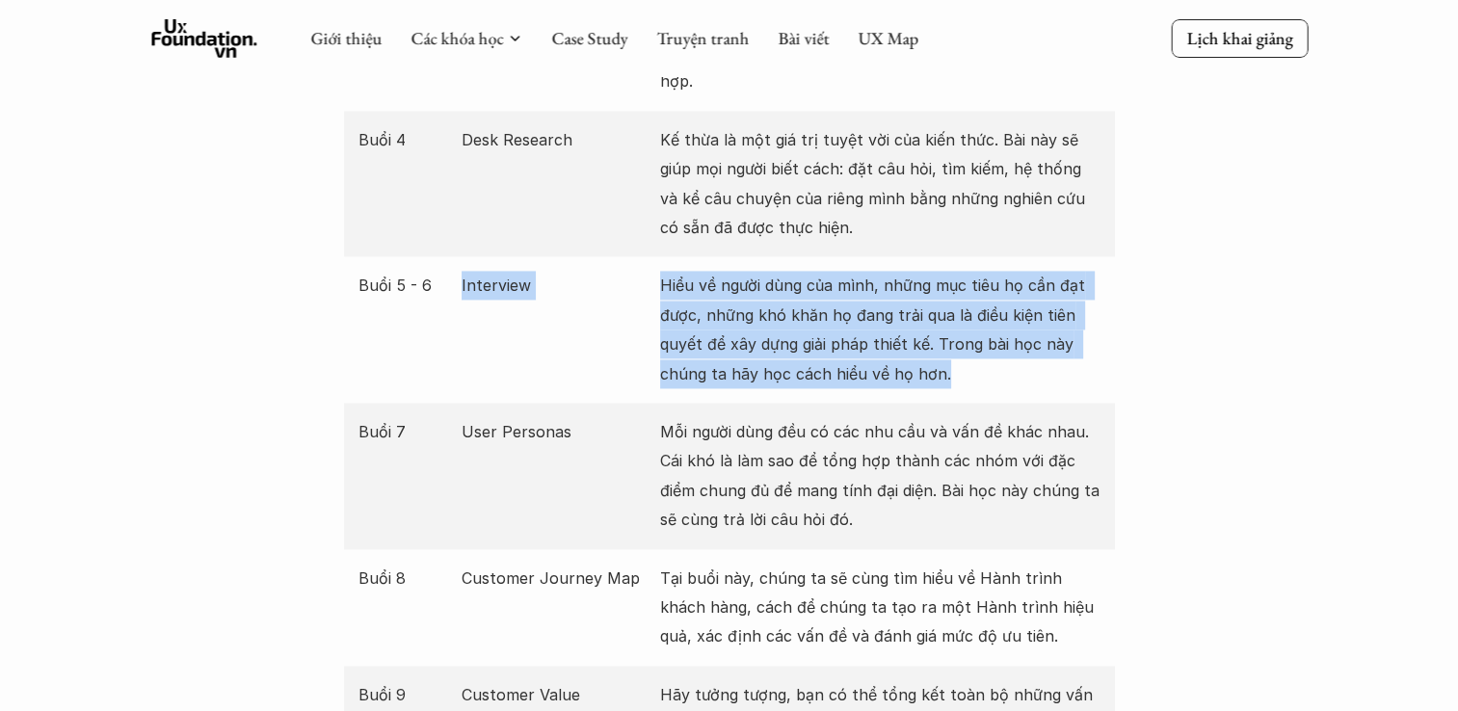
drag, startPoint x: 947, startPoint y: 353, endPoint x: 453, endPoint y: 299, distance: 497.4
click at [453, 299] on div "Buổi 5 - 6 Interview Hiểu về người dùng của mình, những mục tiêu họ cần đạt đượ…" at bounding box center [729, 329] width 771 height 147
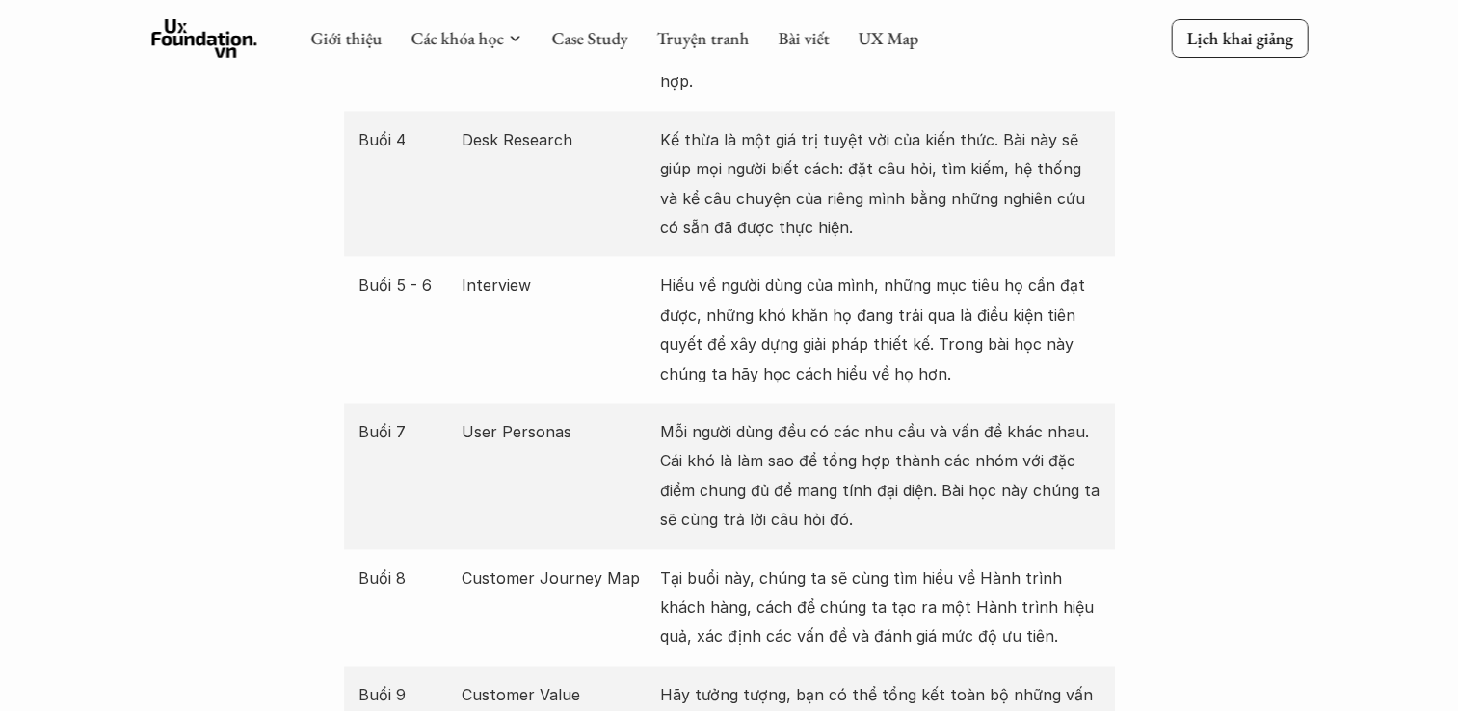
drag, startPoint x: 453, startPoint y: 299, endPoint x: 483, endPoint y: 408, distance: 112.9
click at [482, 417] on p "User Personas" at bounding box center [556, 431] width 189 height 29
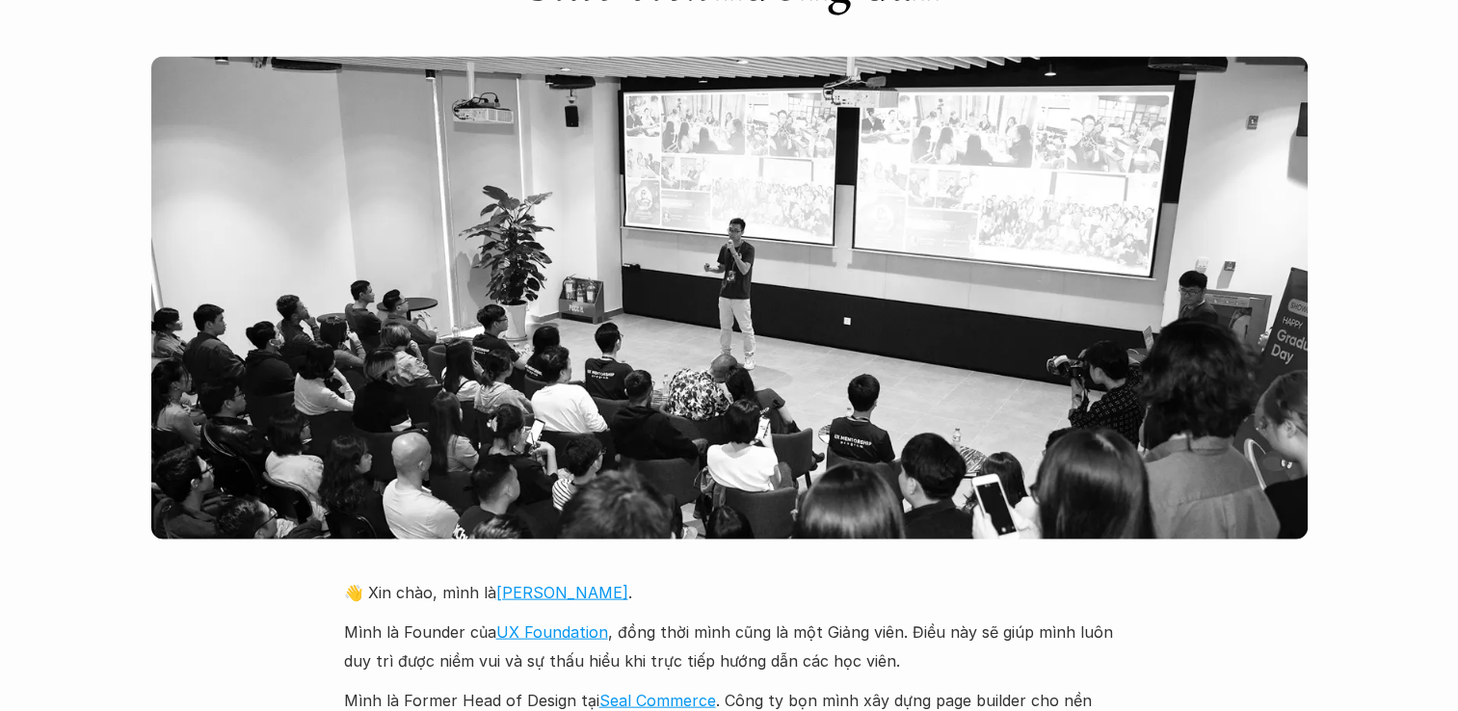
scroll to position [4145, 0]
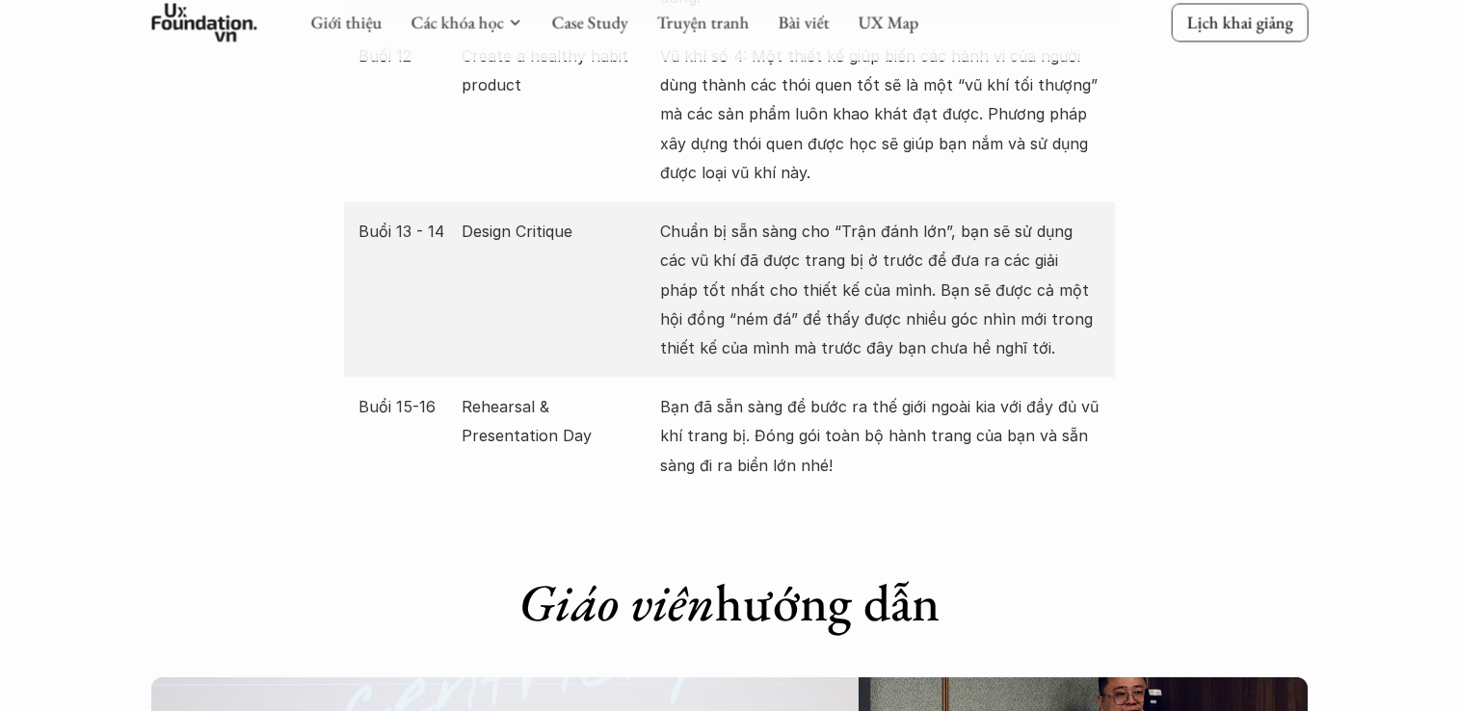
scroll to position [4145, 0]
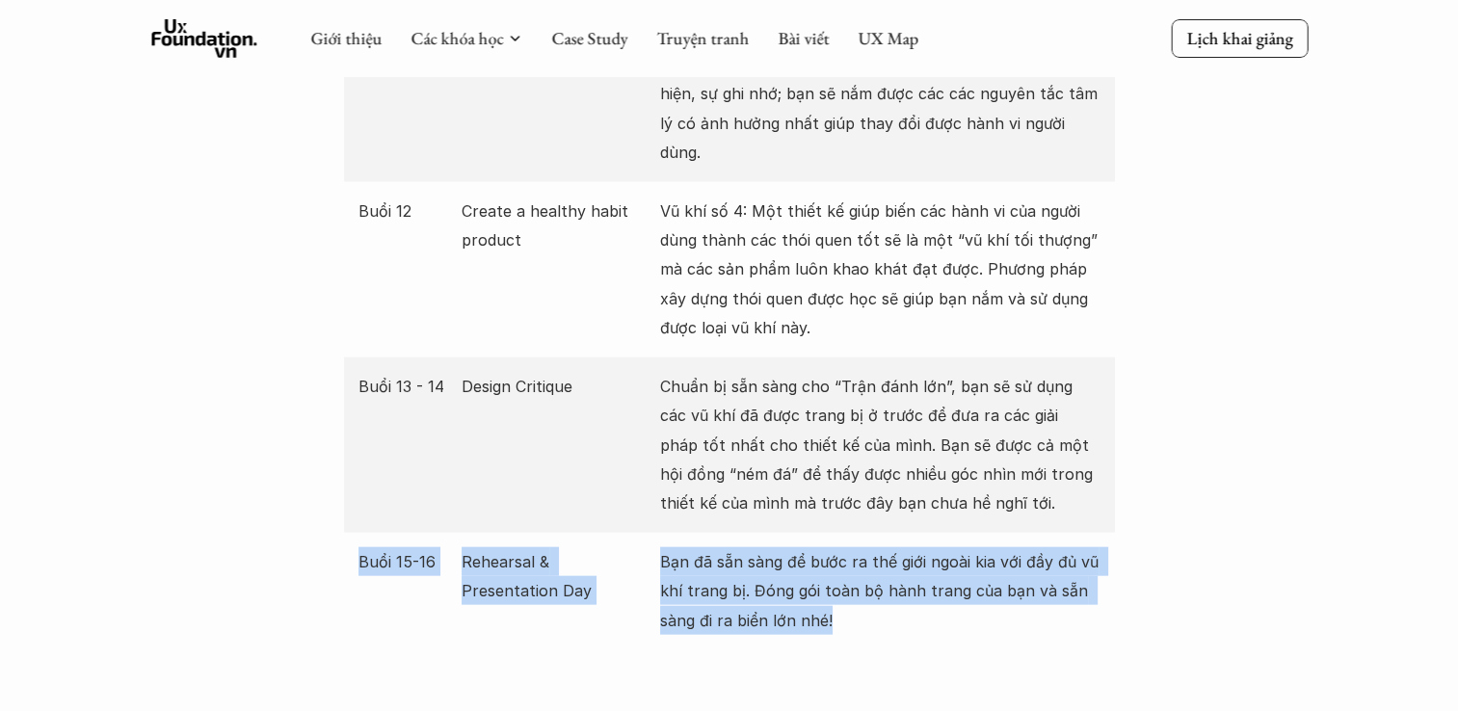
drag, startPoint x: 875, startPoint y: 593, endPoint x: 334, endPoint y: 507, distance: 547.5
drag, startPoint x: 334, startPoint y: 507, endPoint x: 289, endPoint y: 557, distance: 67.6
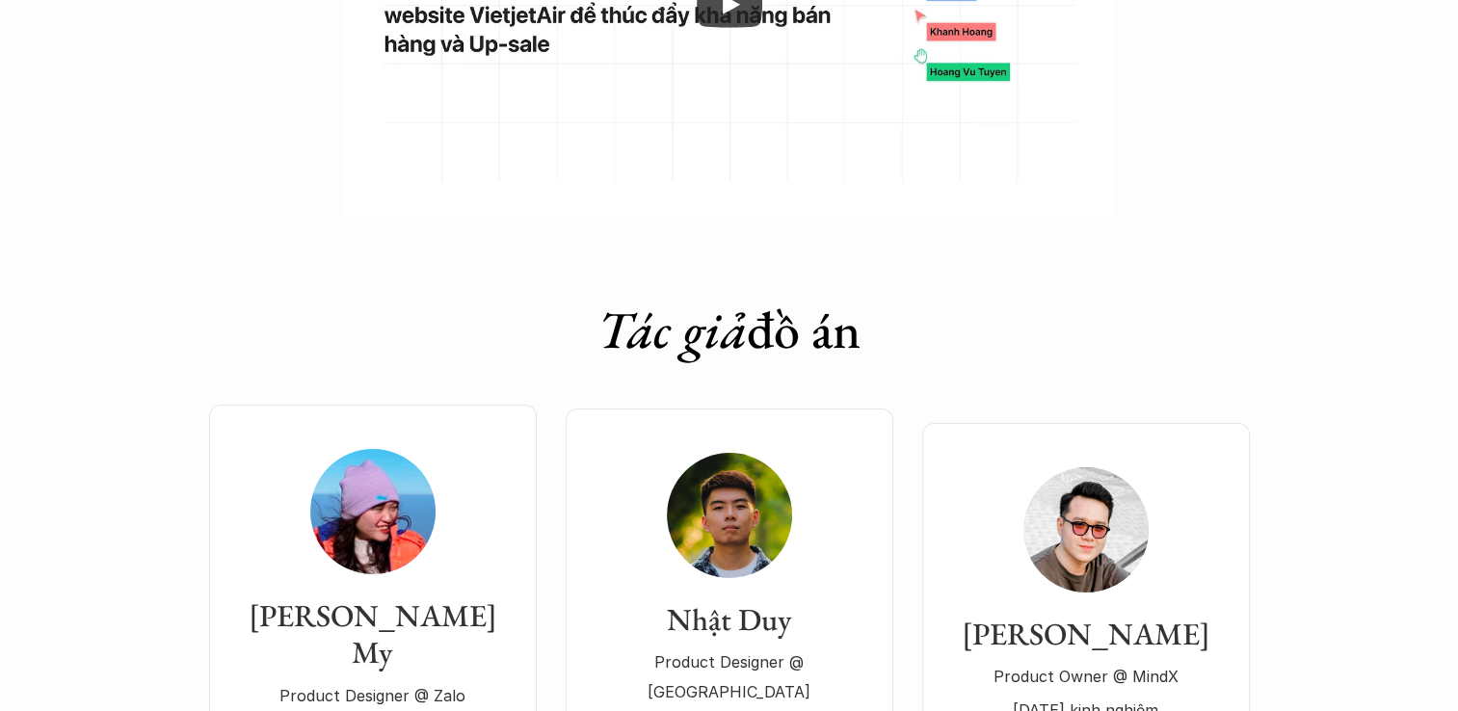
scroll to position [6651, 0]
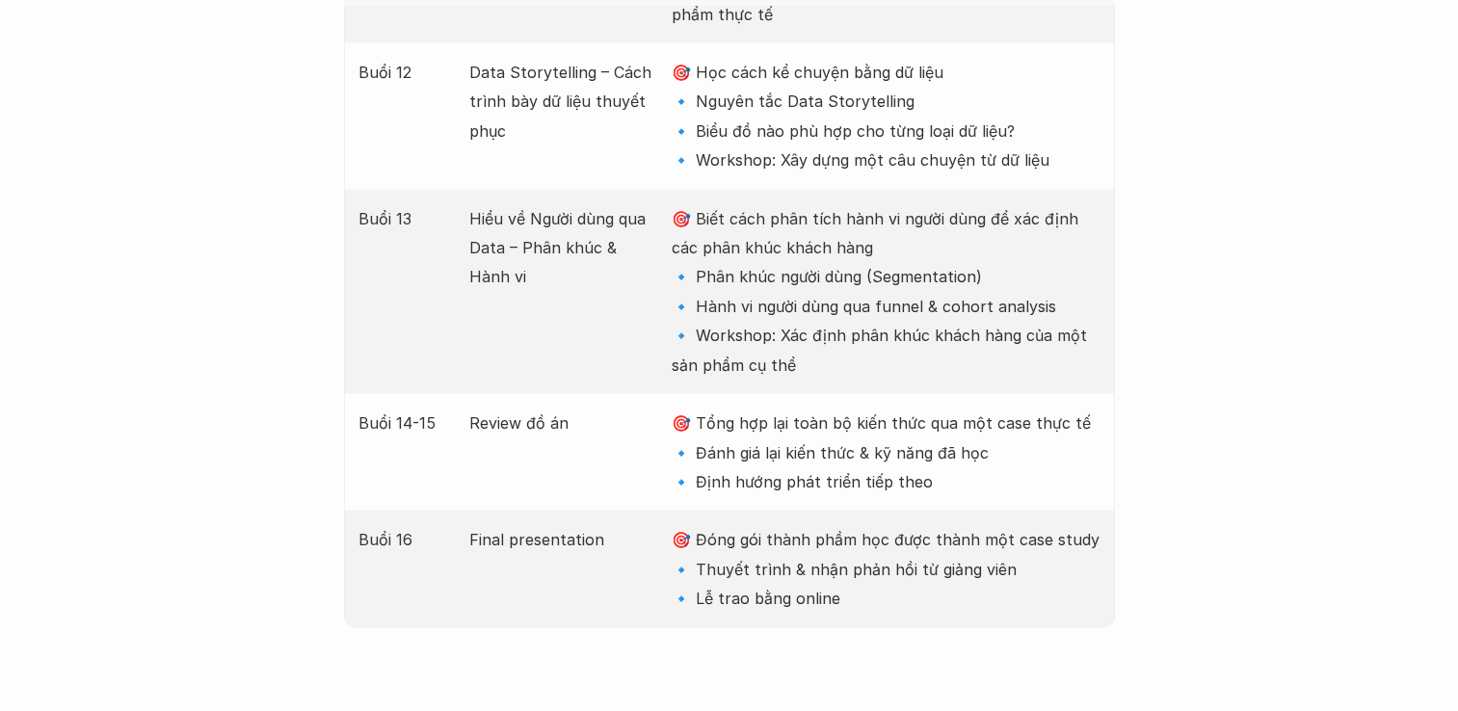
scroll to position [4627, 0]
